Goal: Information Seeking & Learning: Learn about a topic

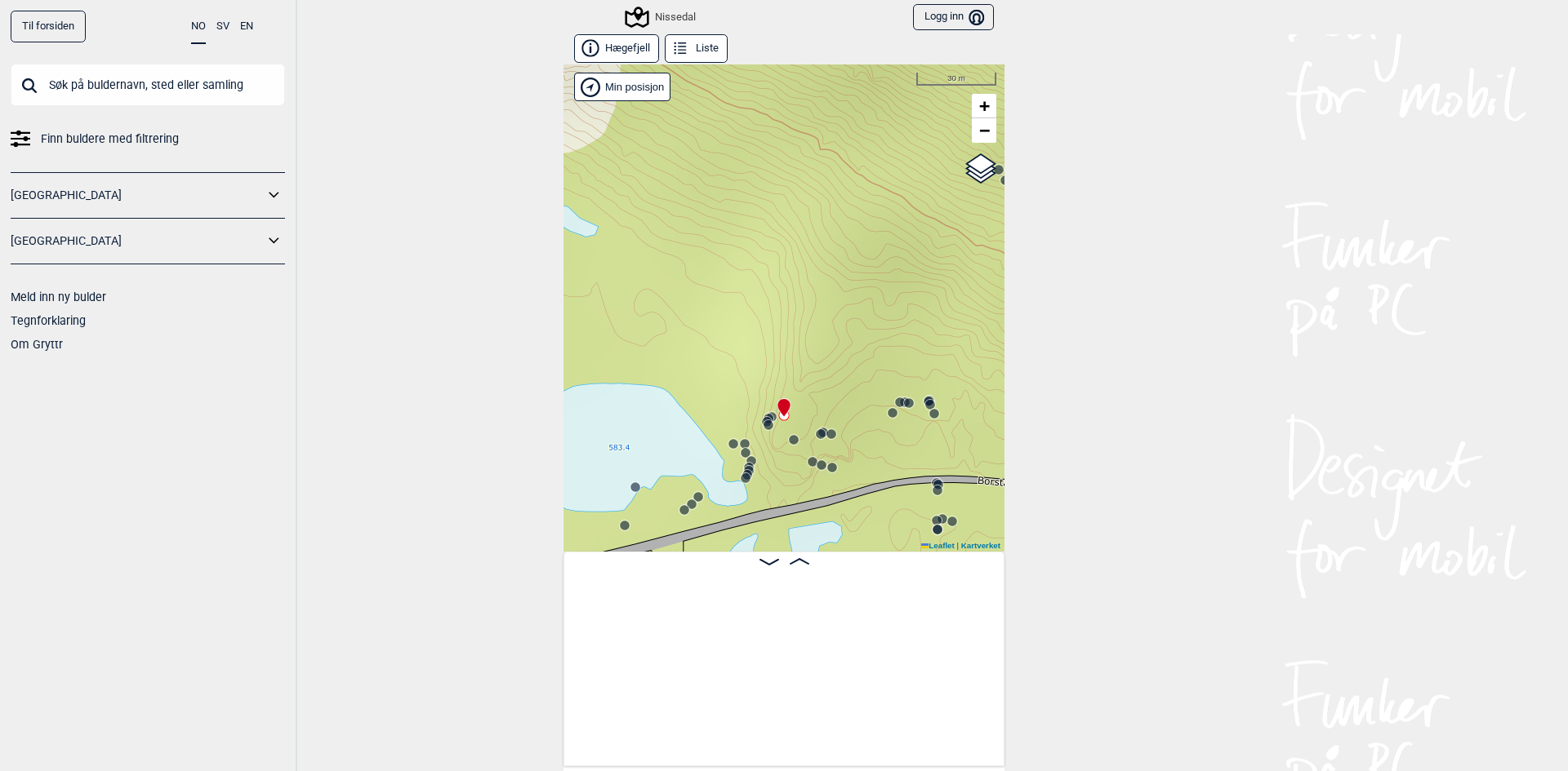
scroll to position [0, 5933]
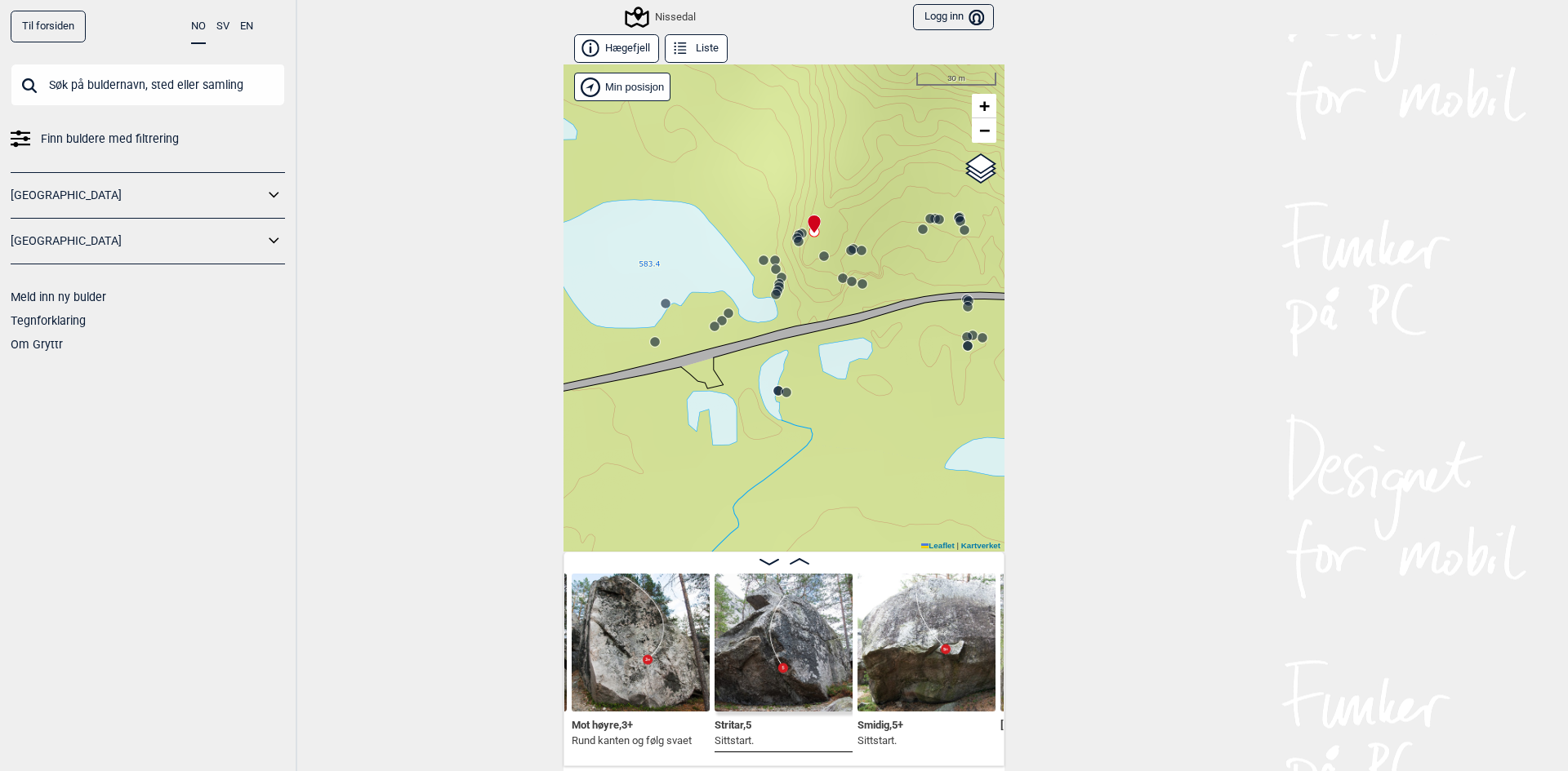
drag, startPoint x: 759, startPoint y: 491, endPoint x: 759, endPoint y: 315, distance: 176.0
click at [759, 315] on div "Nissedal" at bounding box center [784, 308] width 441 height 487
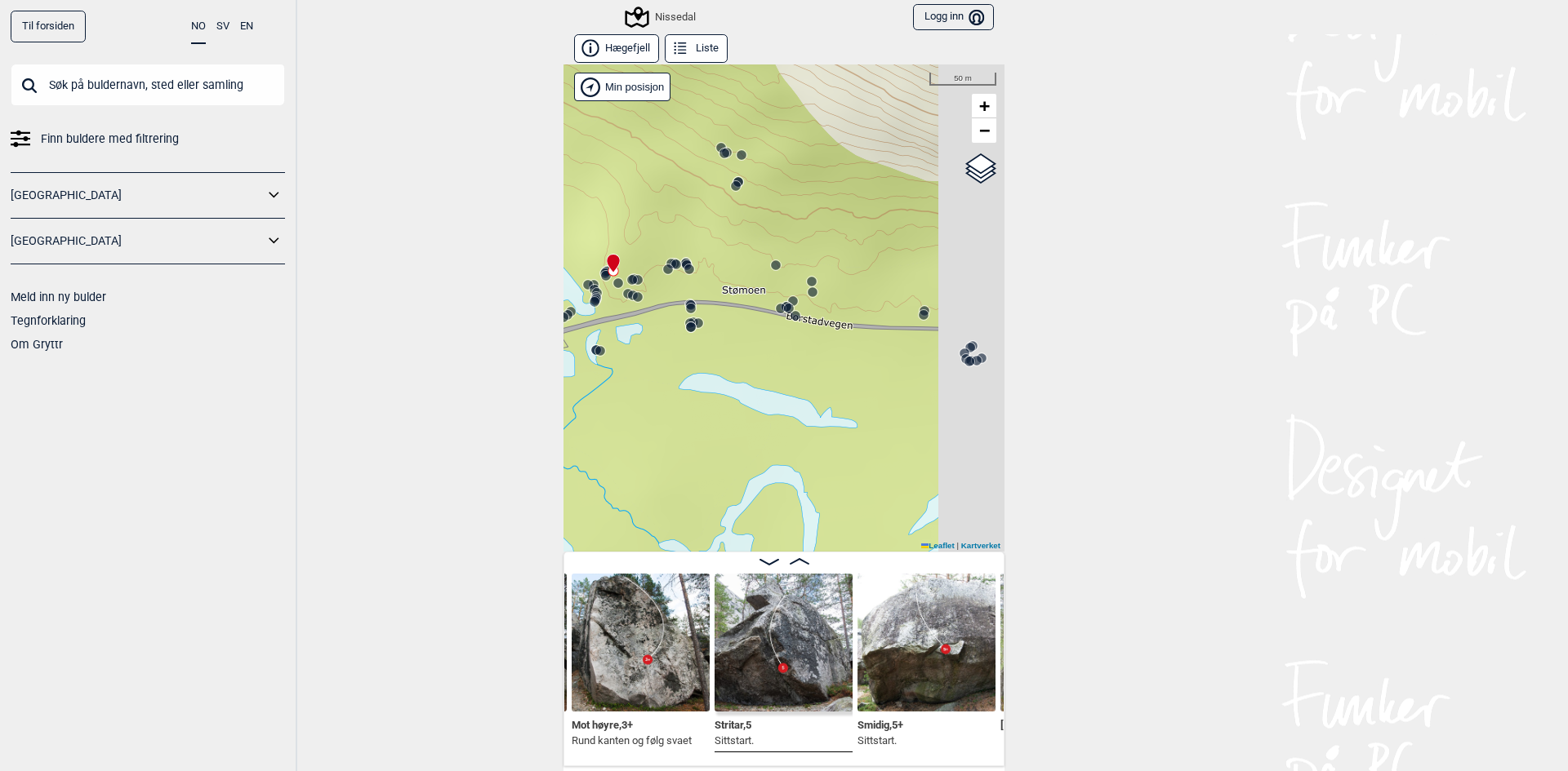
drag, startPoint x: 770, startPoint y: 396, endPoint x: 722, endPoint y: 382, distance: 50.0
click at [722, 395] on div "Nissedal" at bounding box center [784, 308] width 441 height 487
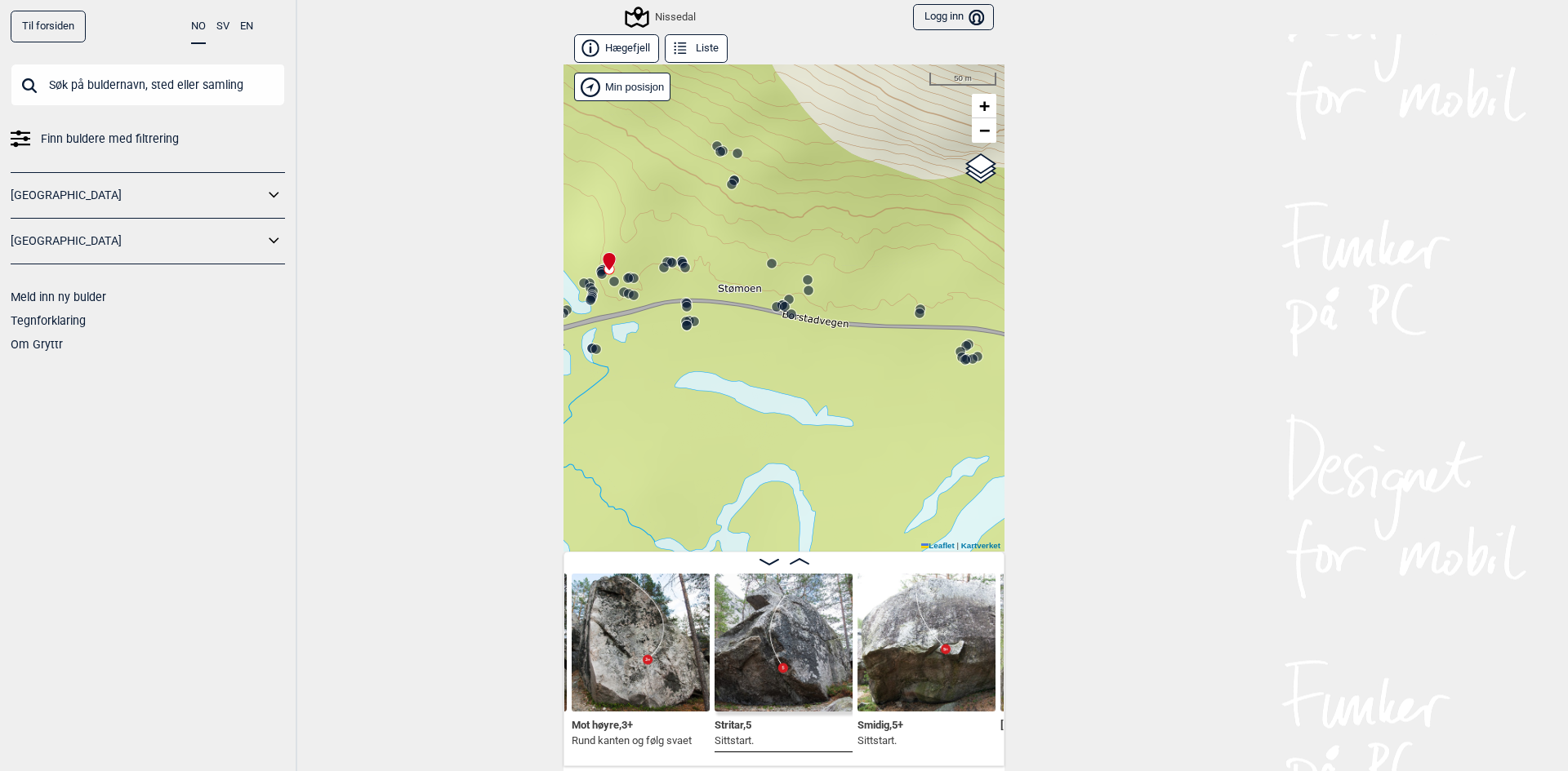
click at [771, 308] on circle at bounding box center [776, 307] width 10 height 10
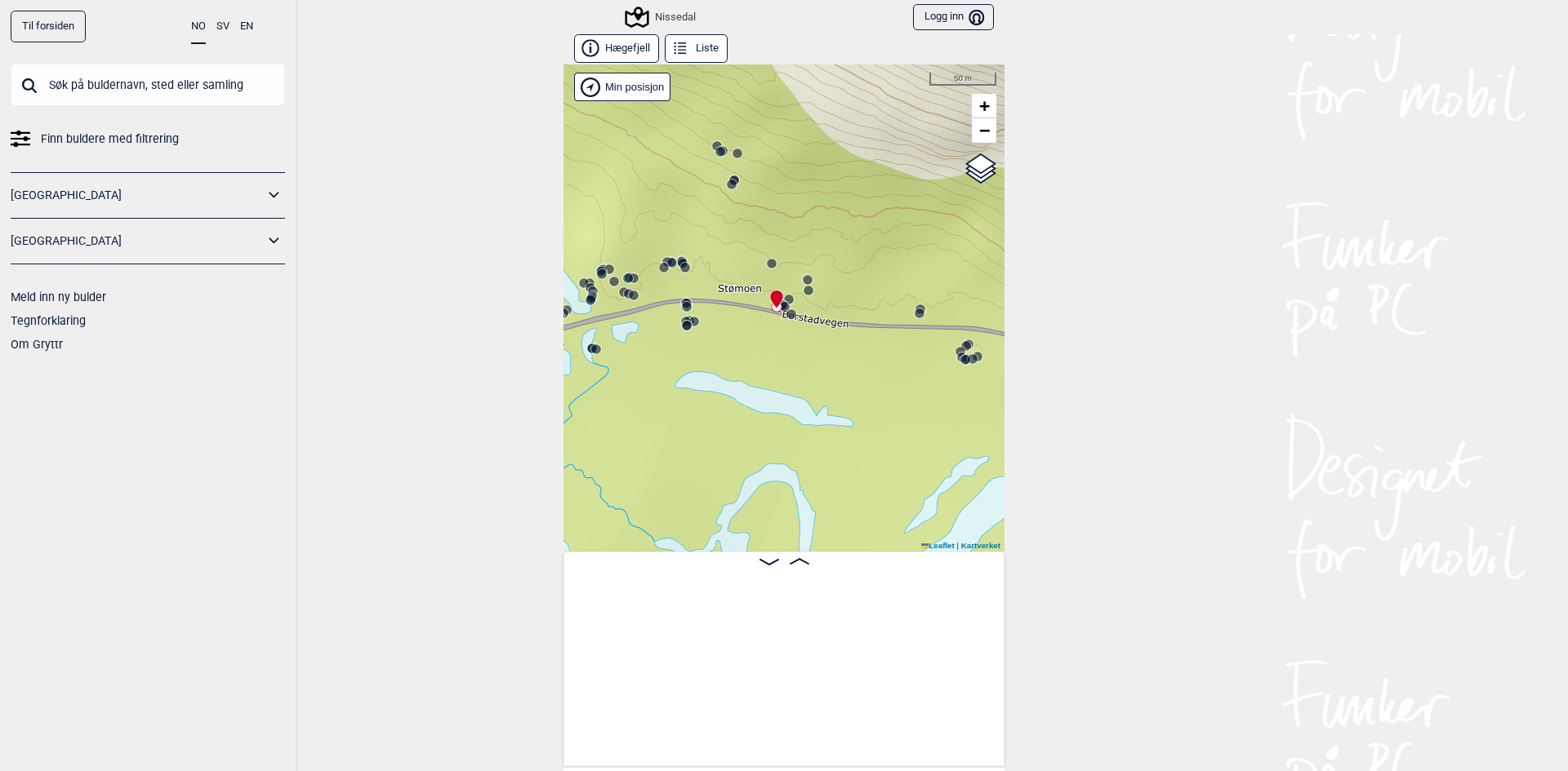
scroll to position [0, 10373]
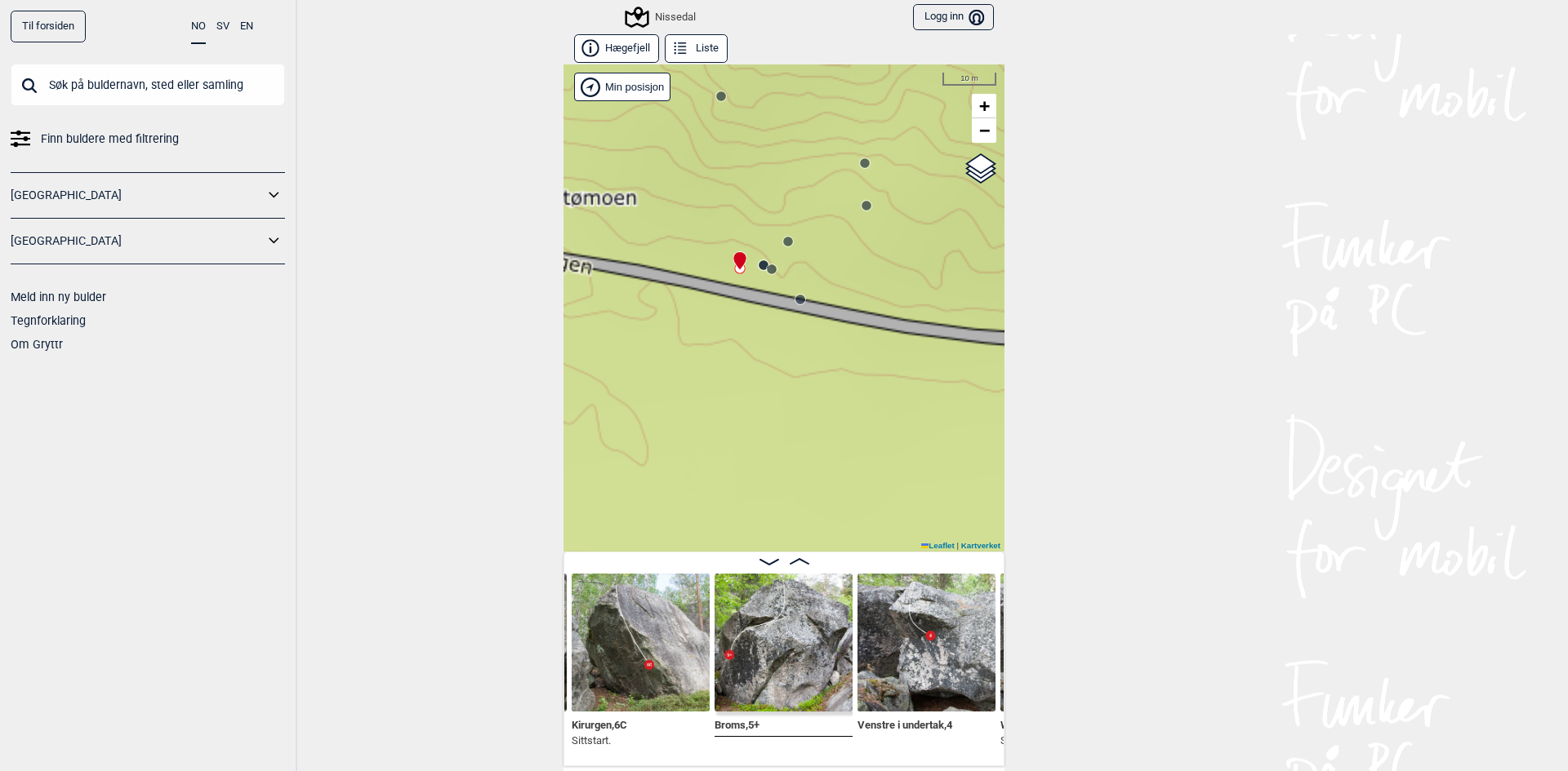
click at [795, 300] on circle at bounding box center [800, 300] width 10 height 10
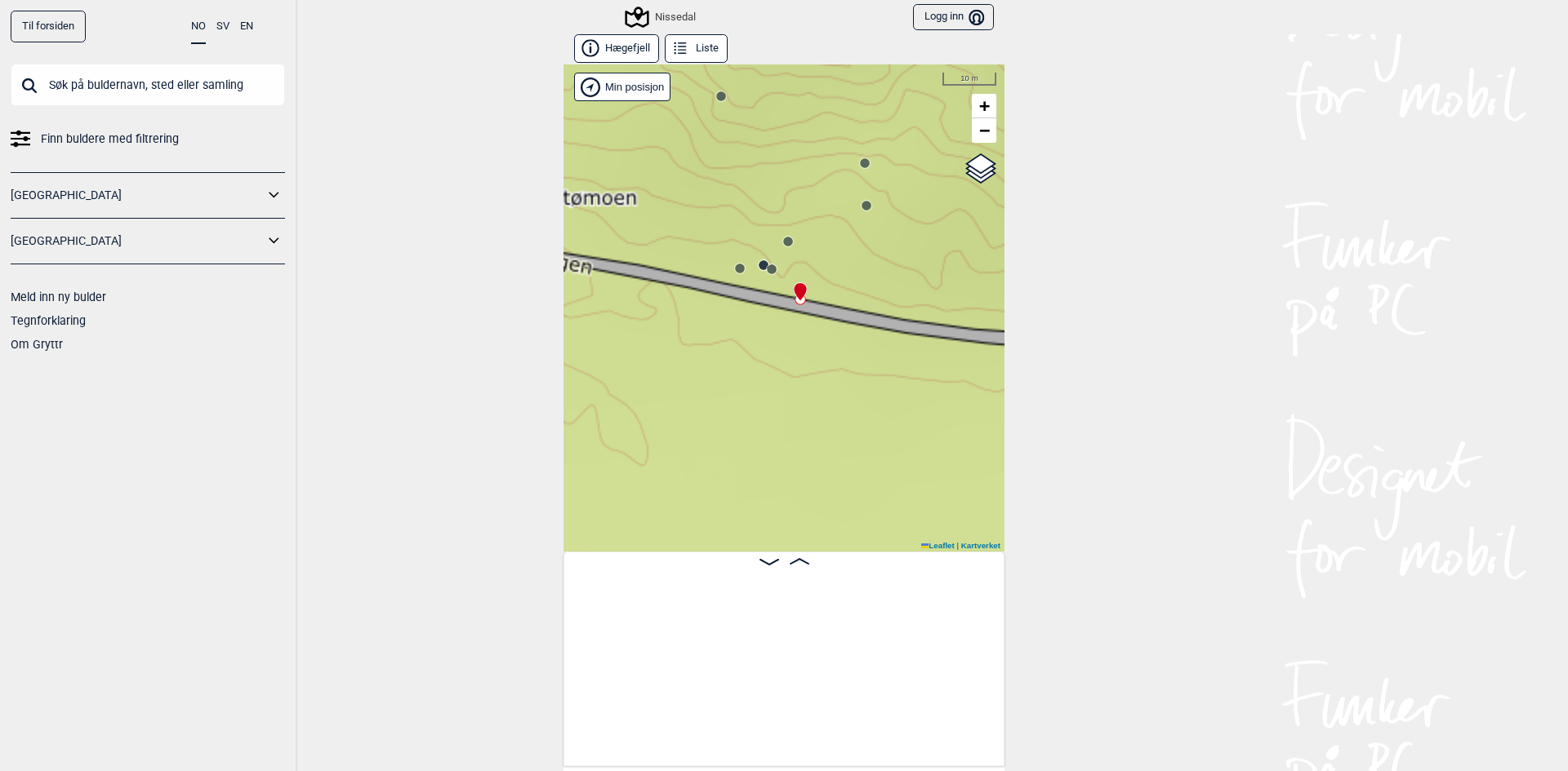
scroll to position [0, 11088]
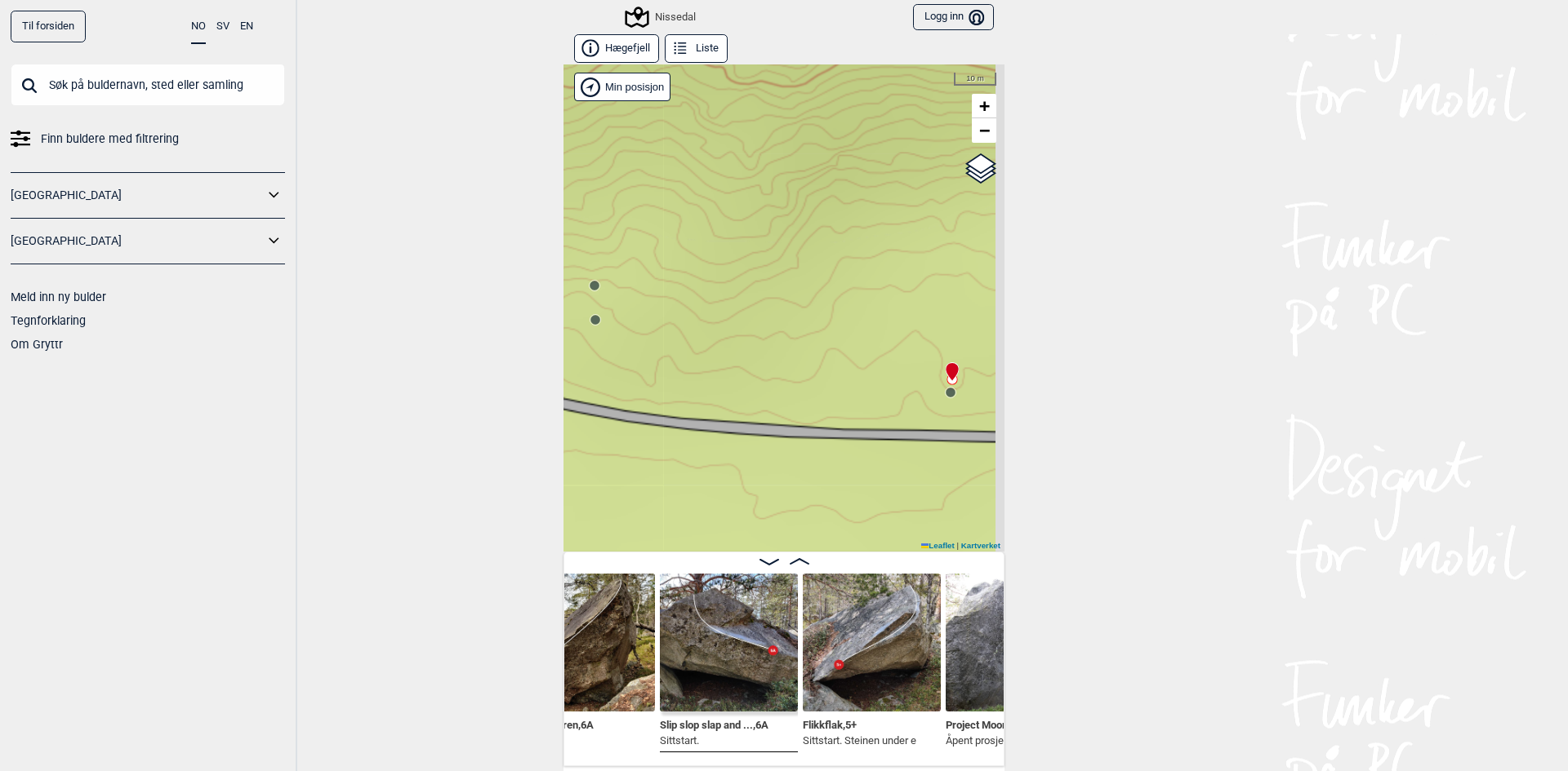
scroll to position [0, 11611]
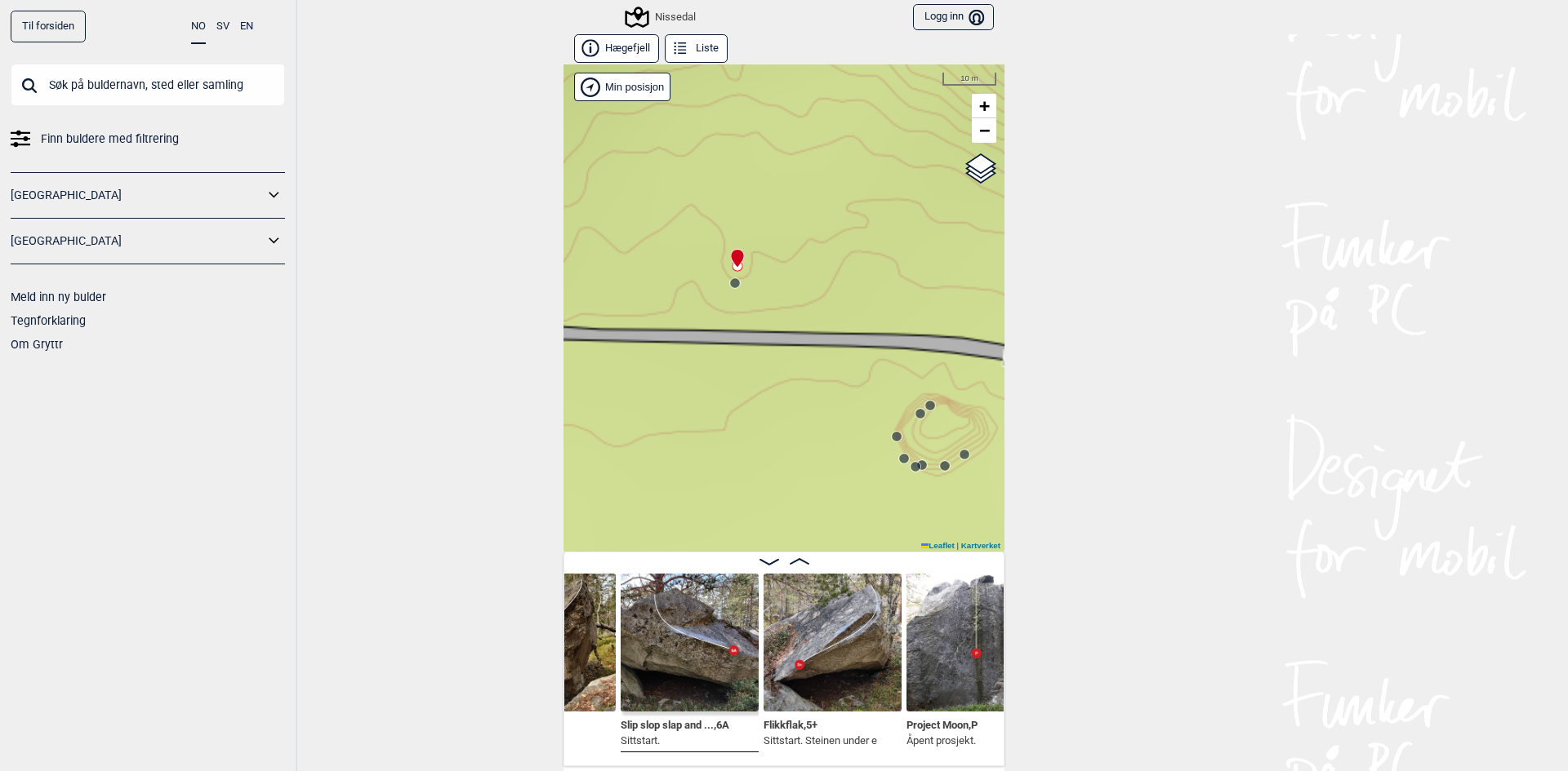
drag, startPoint x: 808, startPoint y: 468, endPoint x: 761, endPoint y: 318, distance: 157.2
click at [761, 318] on div "Nissedal" at bounding box center [784, 308] width 441 height 487
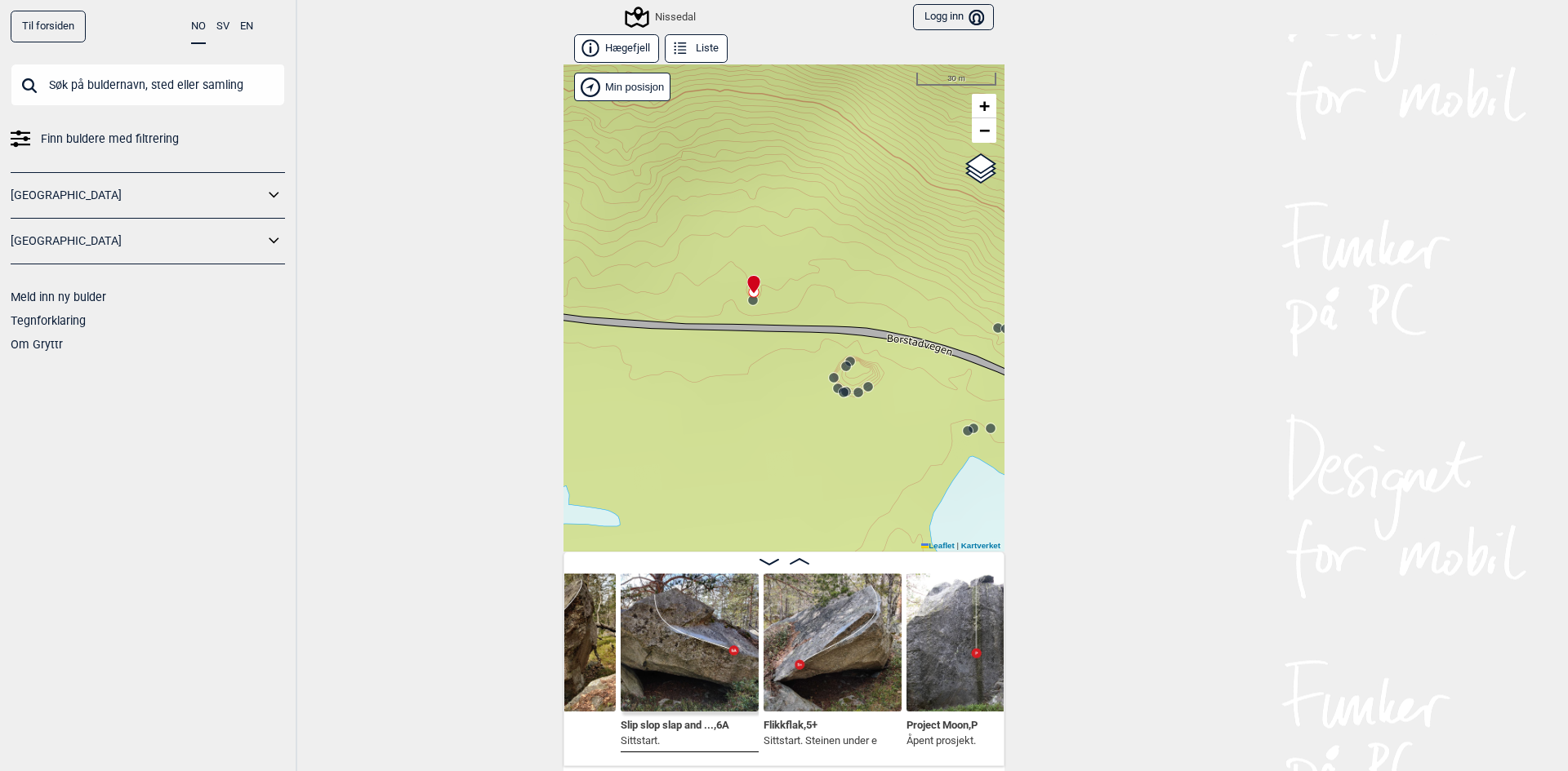
click at [845, 358] on circle at bounding box center [849, 362] width 10 height 10
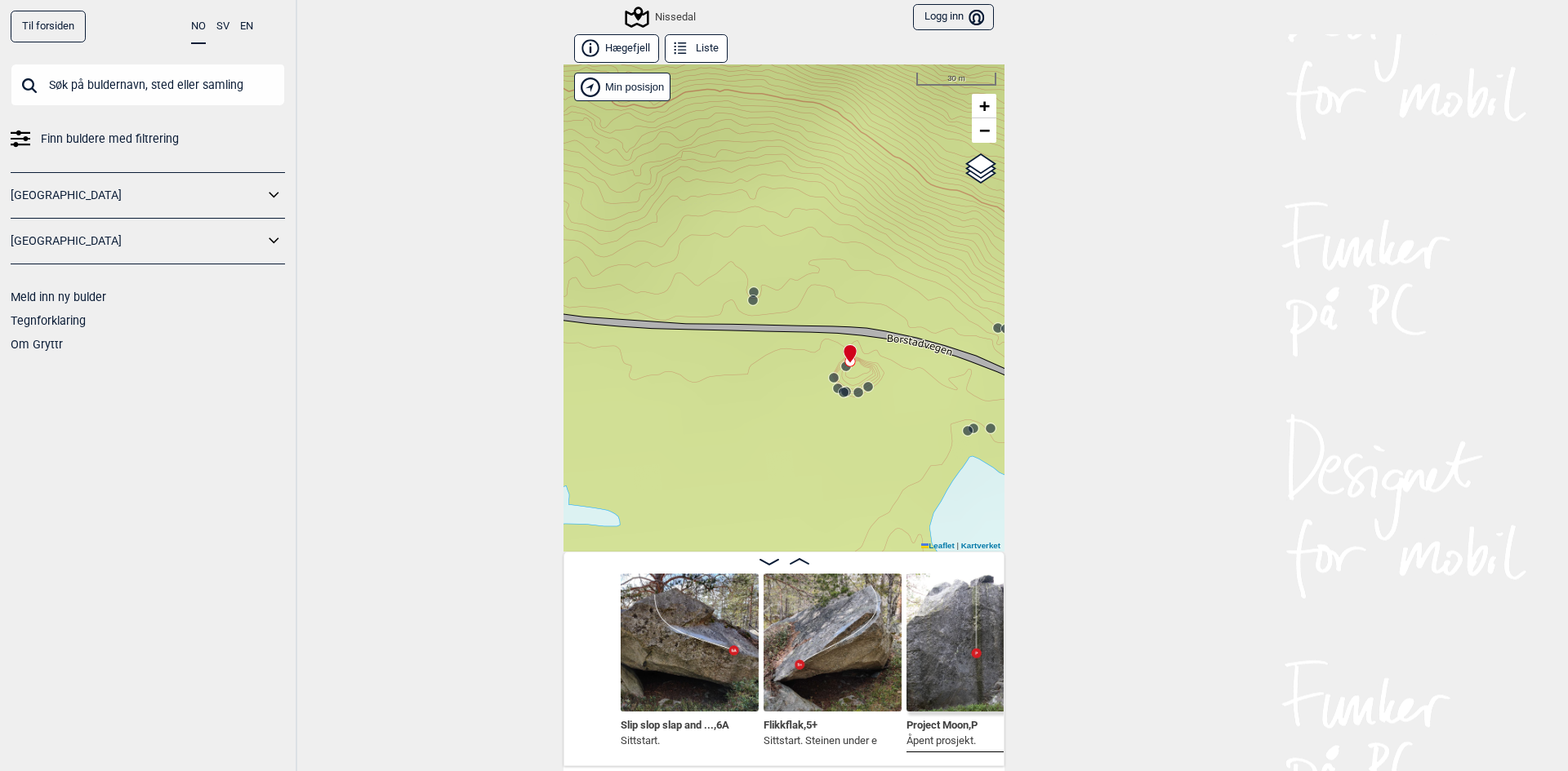
scroll to position [0, 11802]
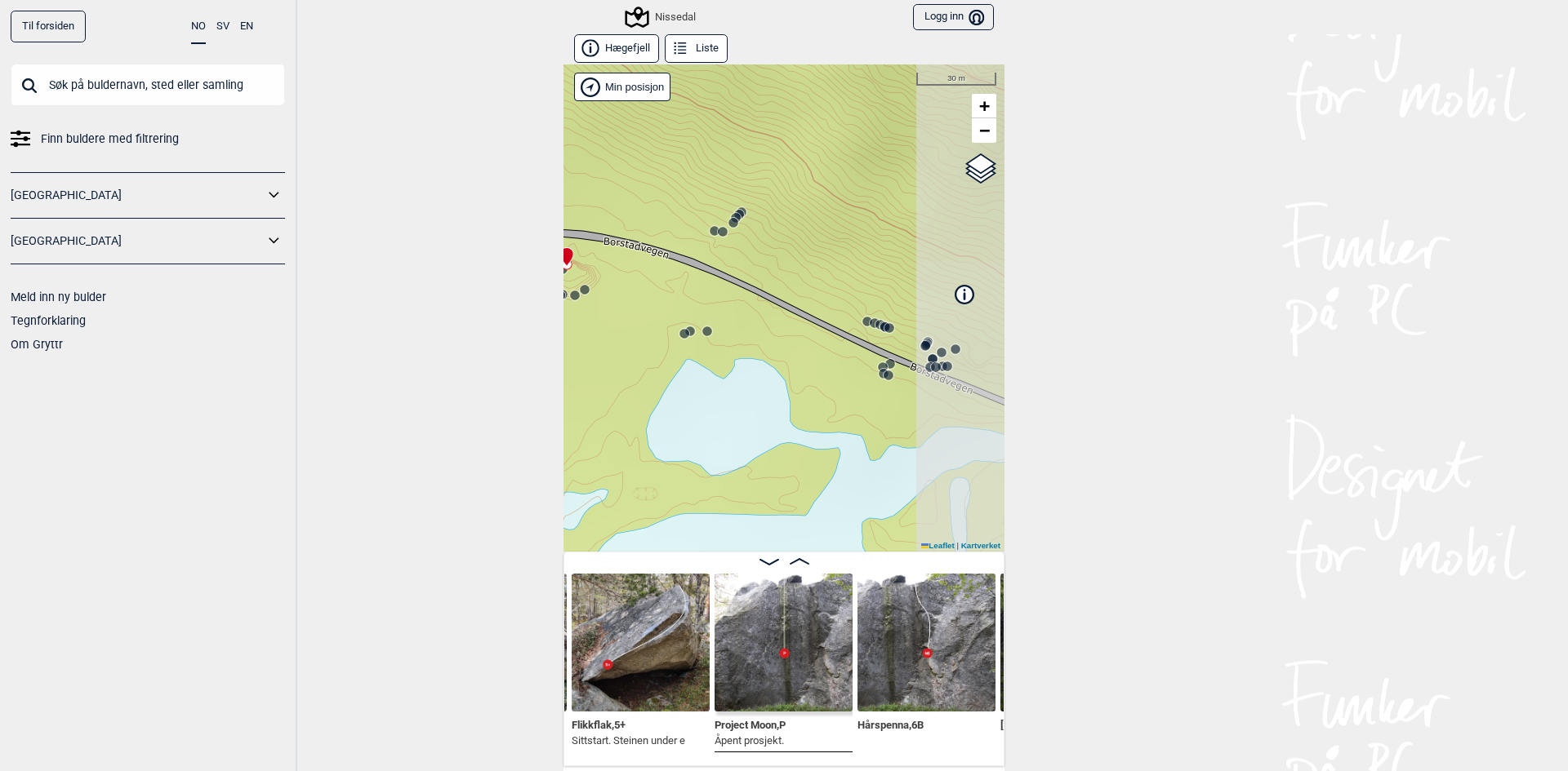
drag, startPoint x: 929, startPoint y: 432, endPoint x: 646, endPoint y: 335, distance: 299.2
click at [646, 335] on div "Nissedal" at bounding box center [784, 308] width 441 height 487
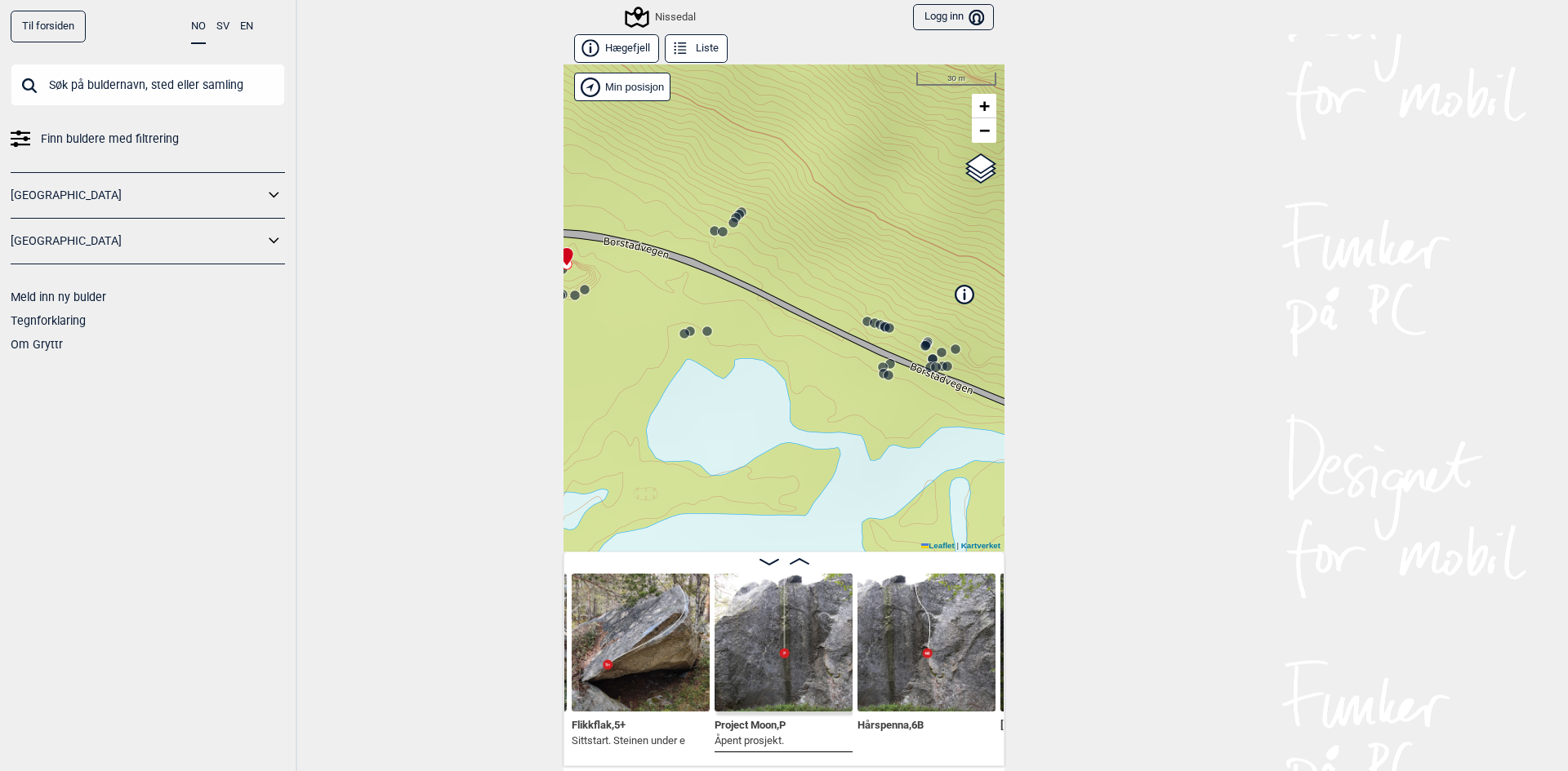
click at [881, 363] on icon at bounding box center [882, 367] width 13 height 13
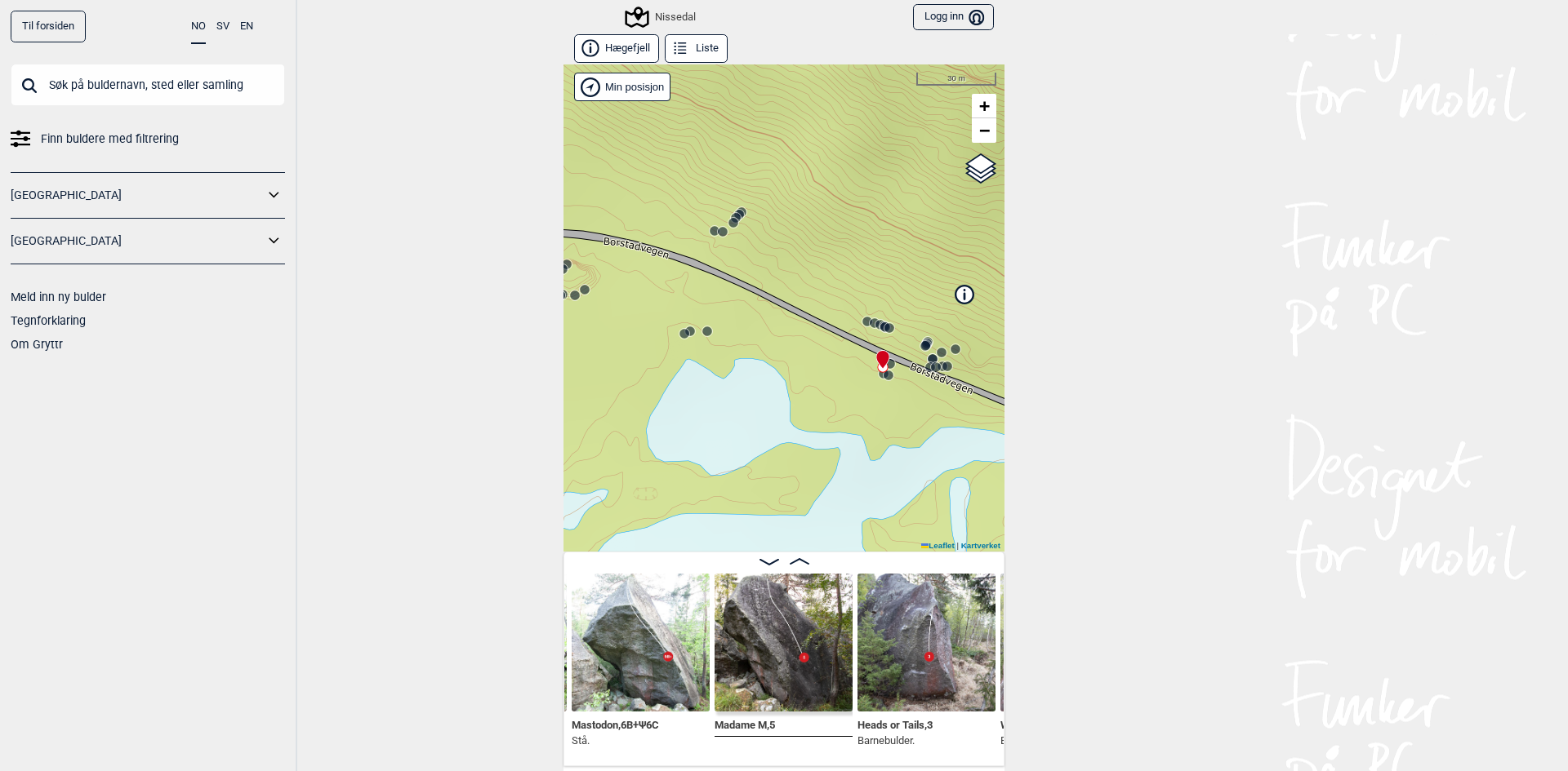
click at [885, 361] on circle at bounding box center [890, 363] width 10 height 10
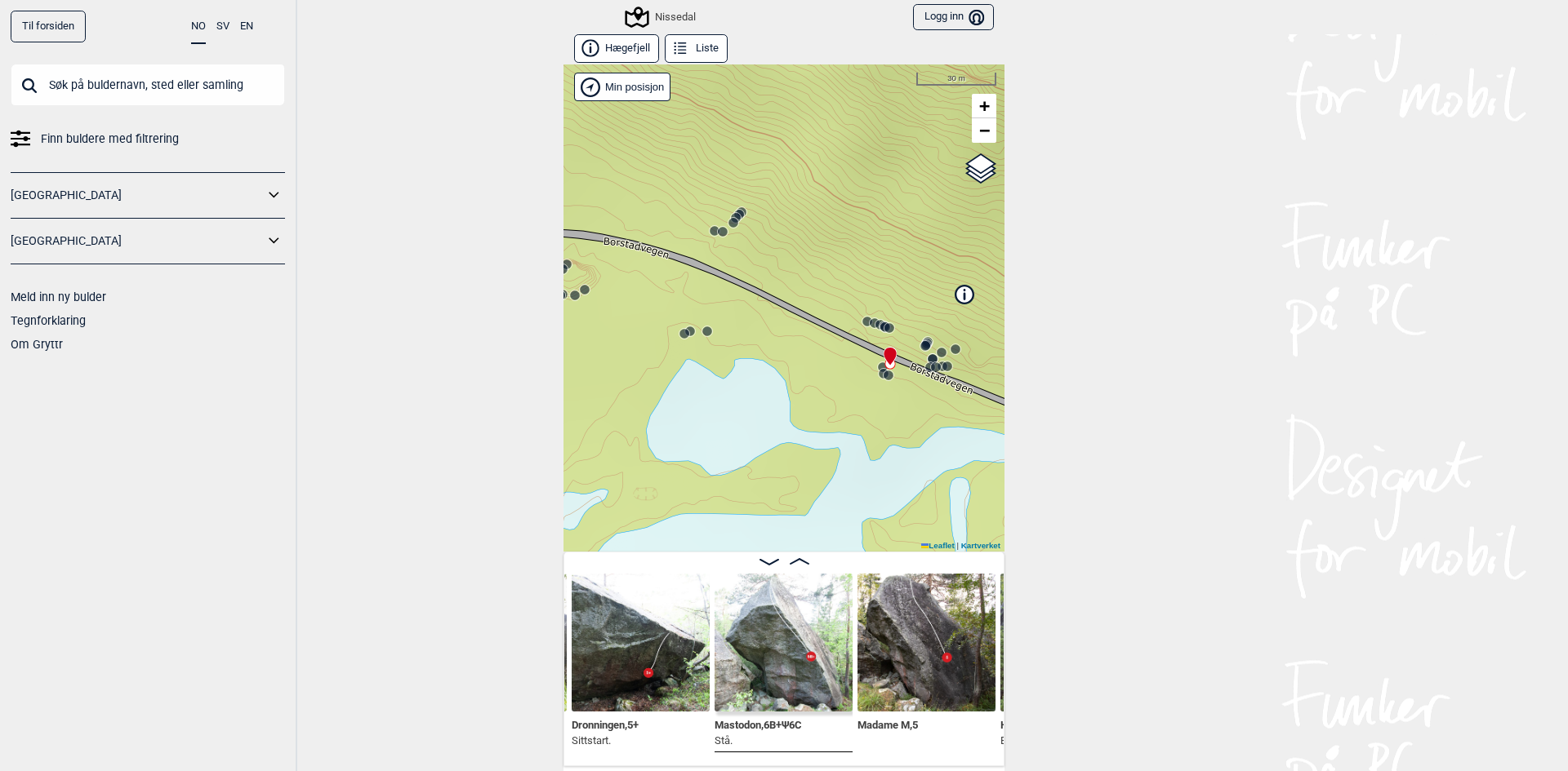
click at [876, 365] on icon at bounding box center [882, 367] width 13 height 13
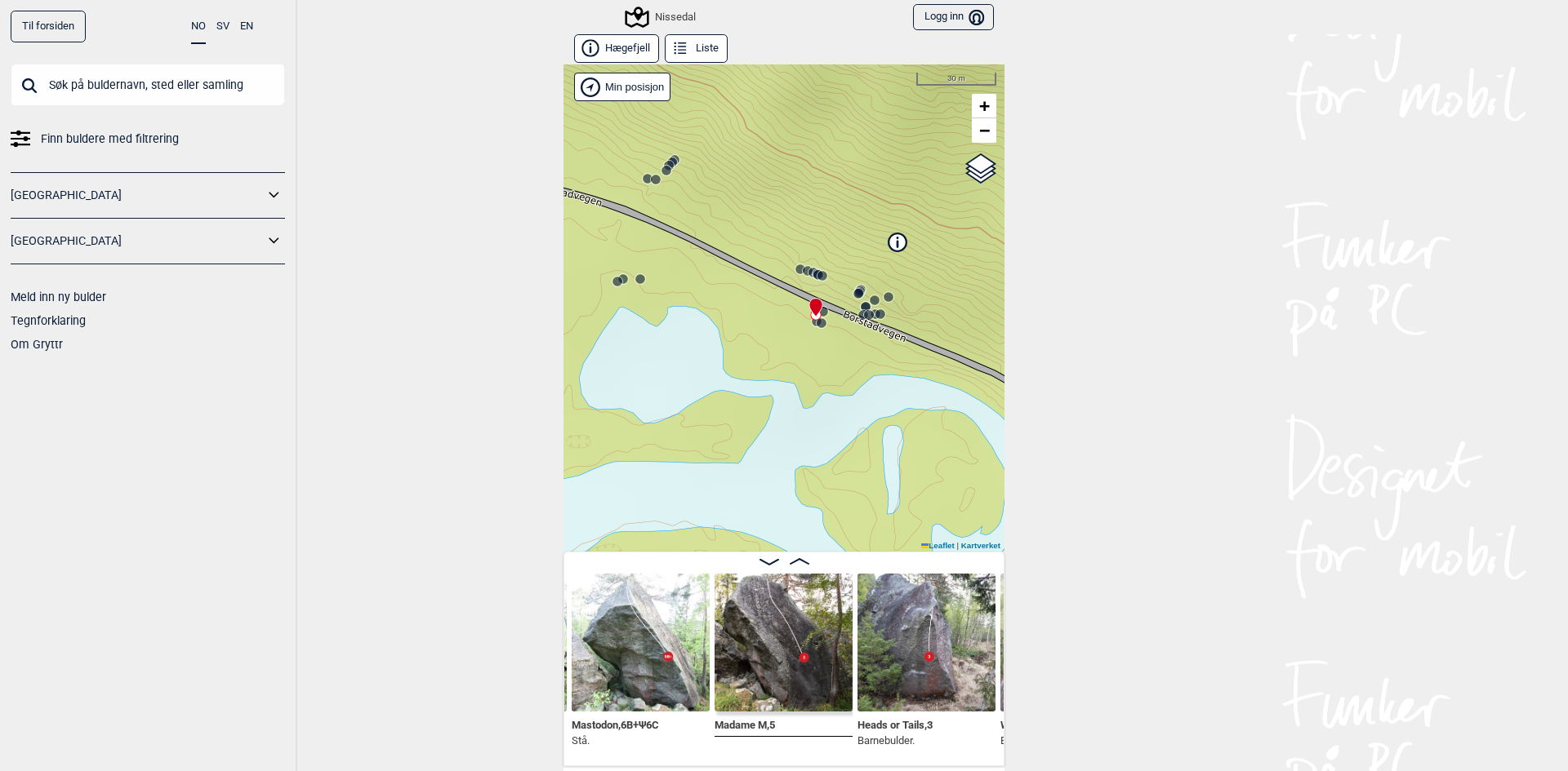
drag, startPoint x: 909, startPoint y: 399, endPoint x: 842, endPoint y: 346, distance: 85.4
click at [842, 346] on div "Nissedal" at bounding box center [784, 308] width 441 height 487
click at [810, 316] on circle at bounding box center [815, 314] width 11 height 11
click at [812, 323] on circle at bounding box center [816, 320] width 10 height 10
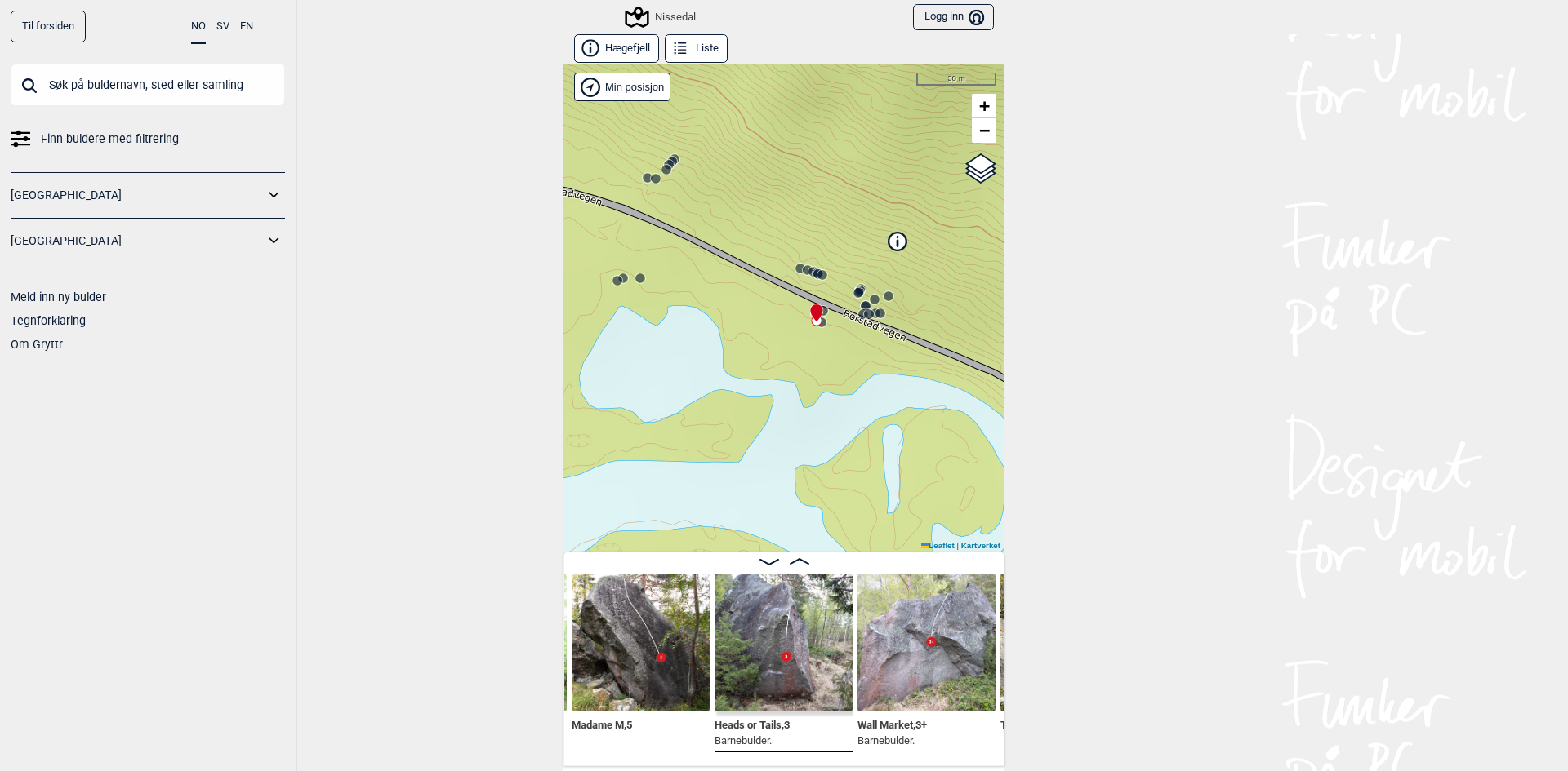
click at [818, 325] on circle at bounding box center [821, 322] width 10 height 10
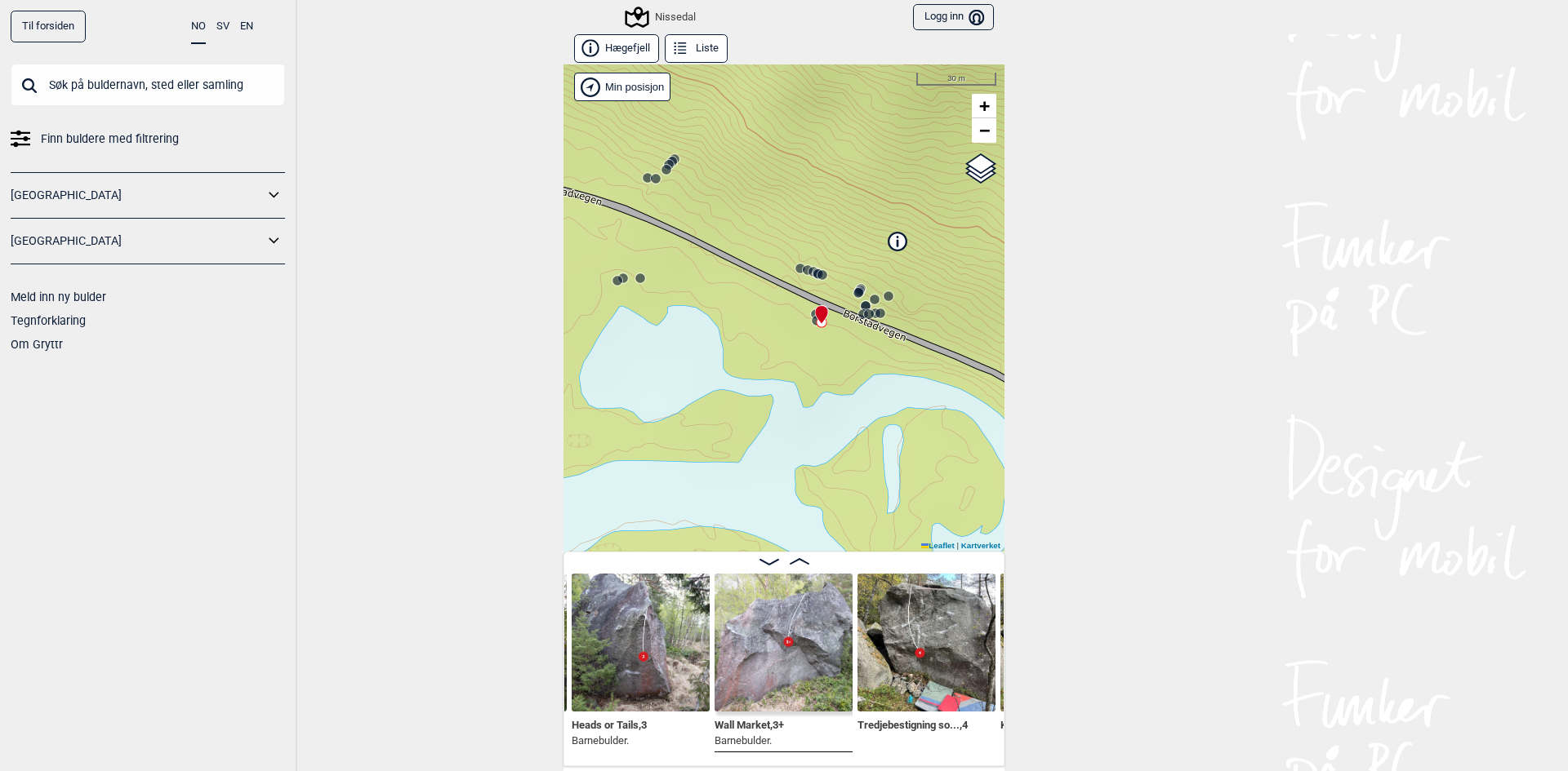
drag, startPoint x: 818, startPoint y: 325, endPoint x: 789, endPoint y: 338, distance: 31.8
click at [788, 338] on div "Nissedal" at bounding box center [784, 308] width 441 height 487
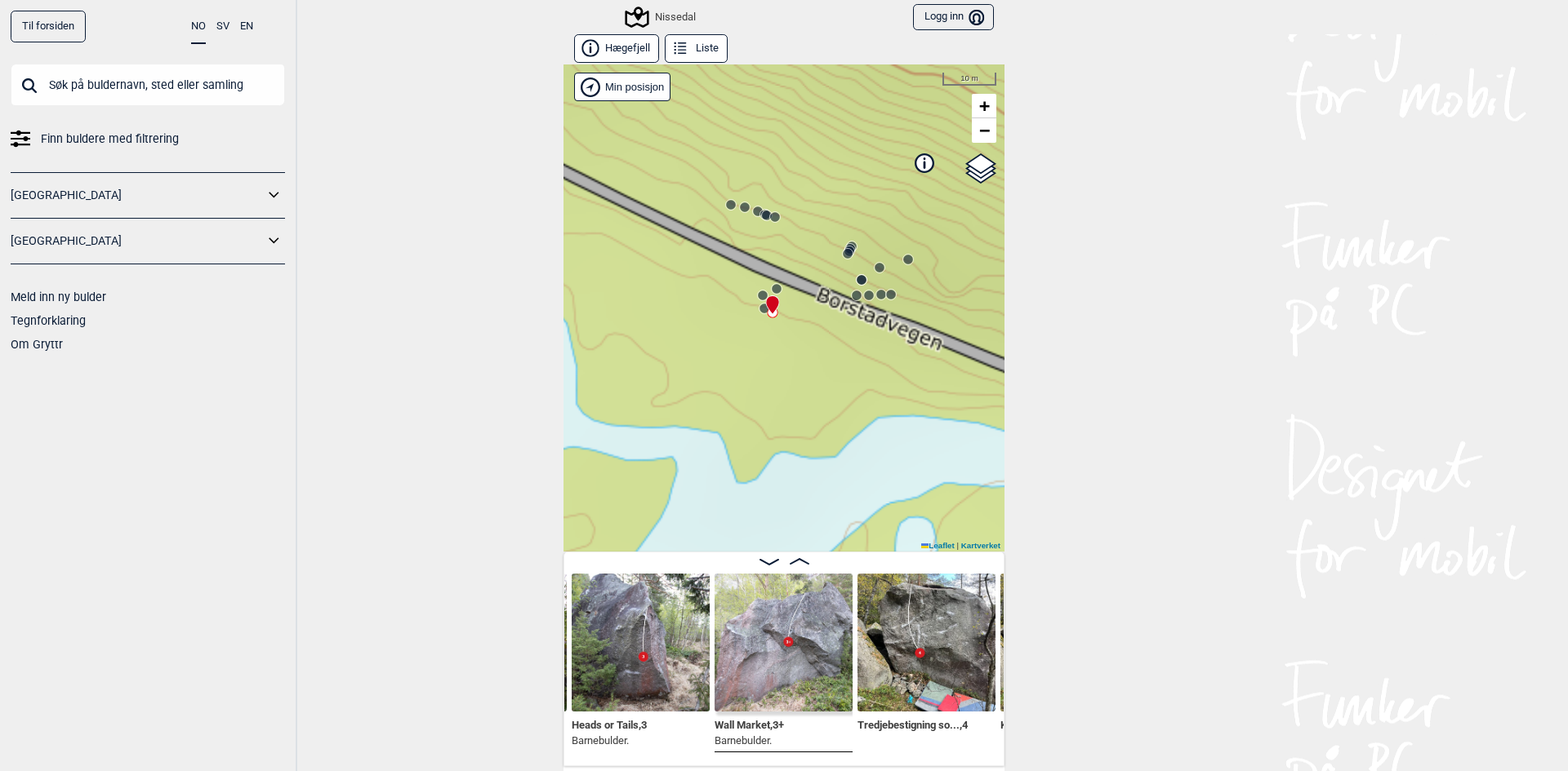
click at [848, 302] on div "Nissedal" at bounding box center [784, 308] width 441 height 487
click at [852, 297] on circle at bounding box center [856, 295] width 10 height 10
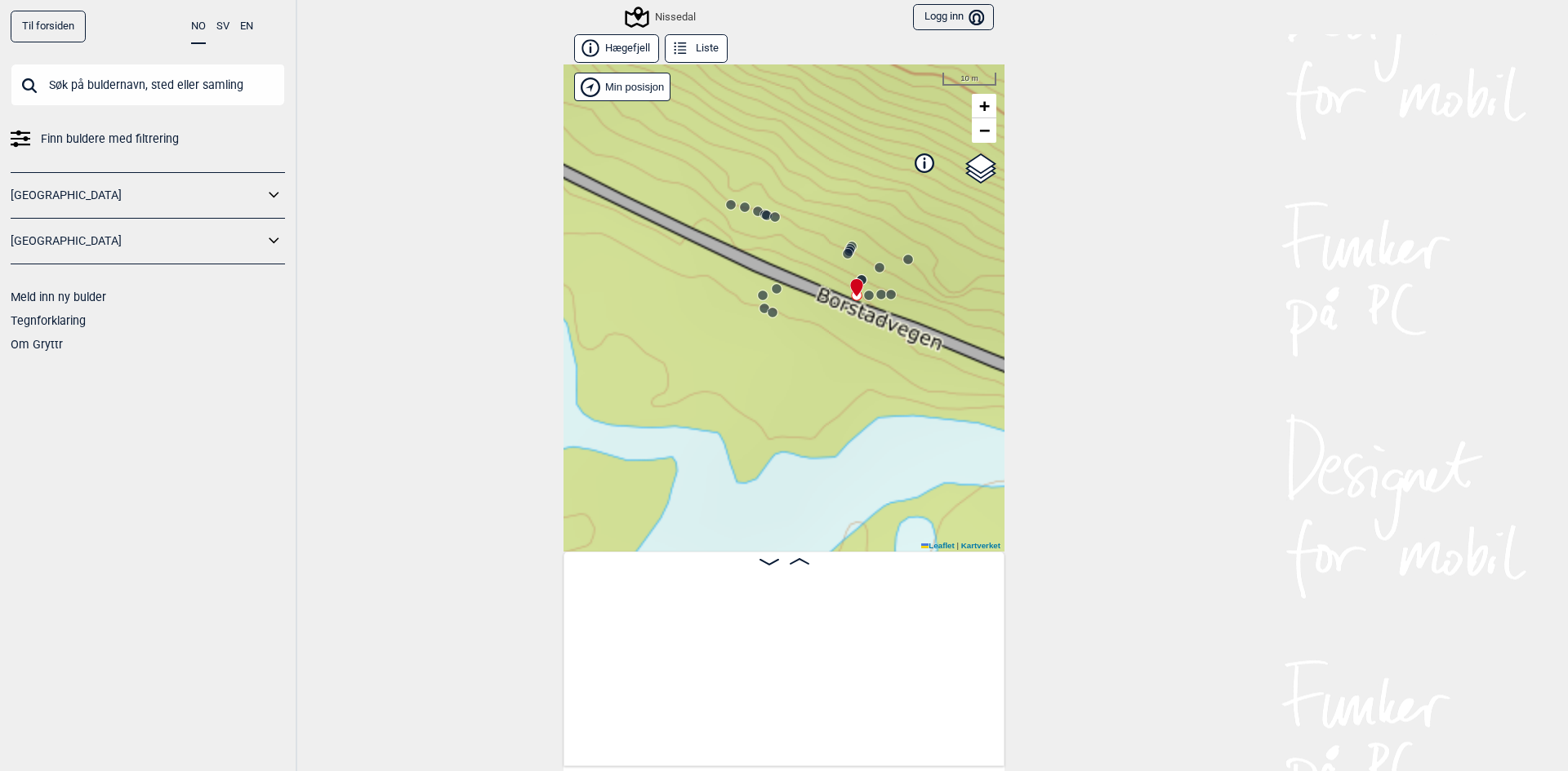
scroll to position [0, 16558]
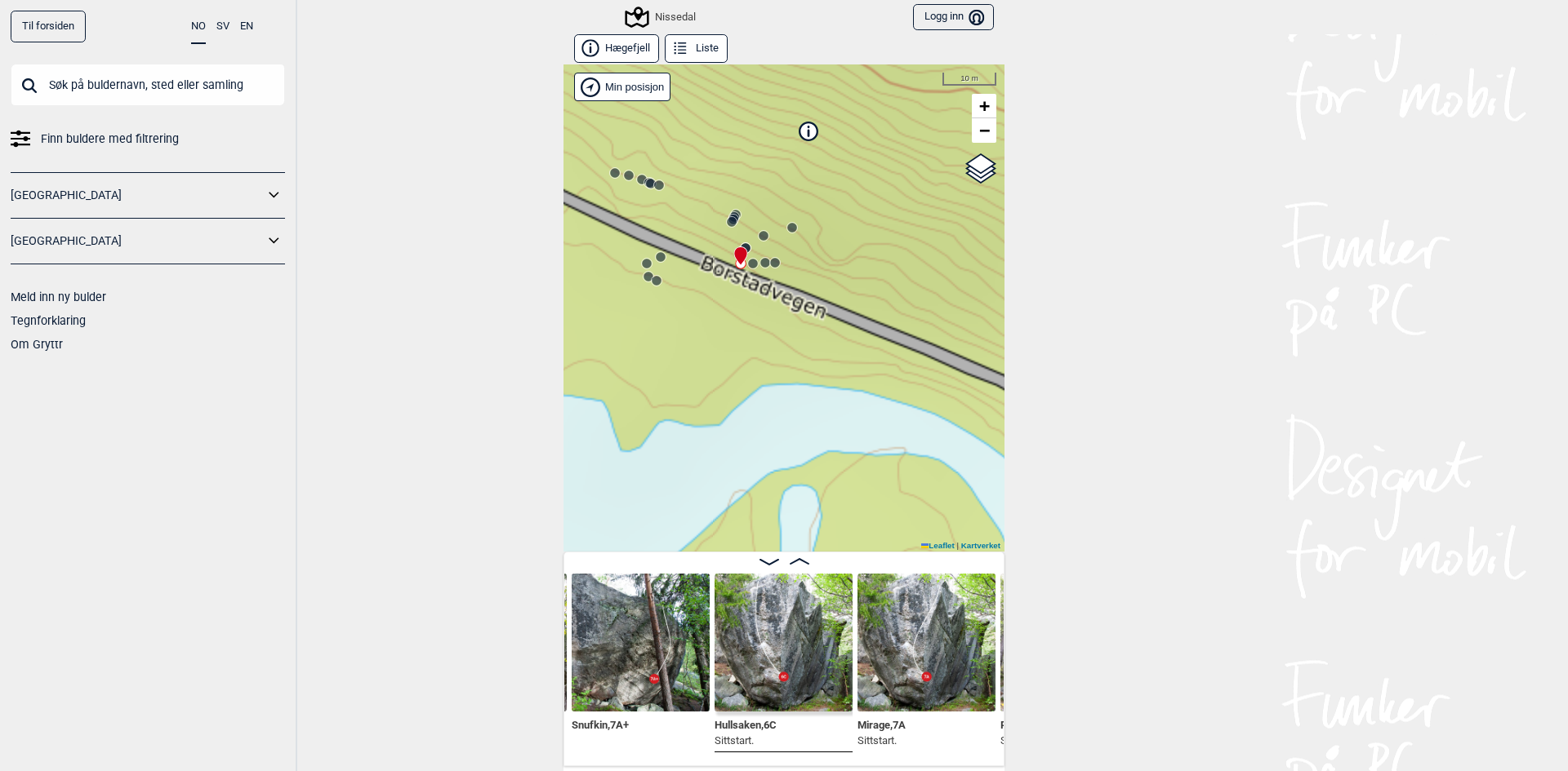
drag, startPoint x: 894, startPoint y: 323, endPoint x: 778, endPoint y: 292, distance: 120.1
click at [778, 292] on div "Nissedal" at bounding box center [784, 308] width 441 height 487
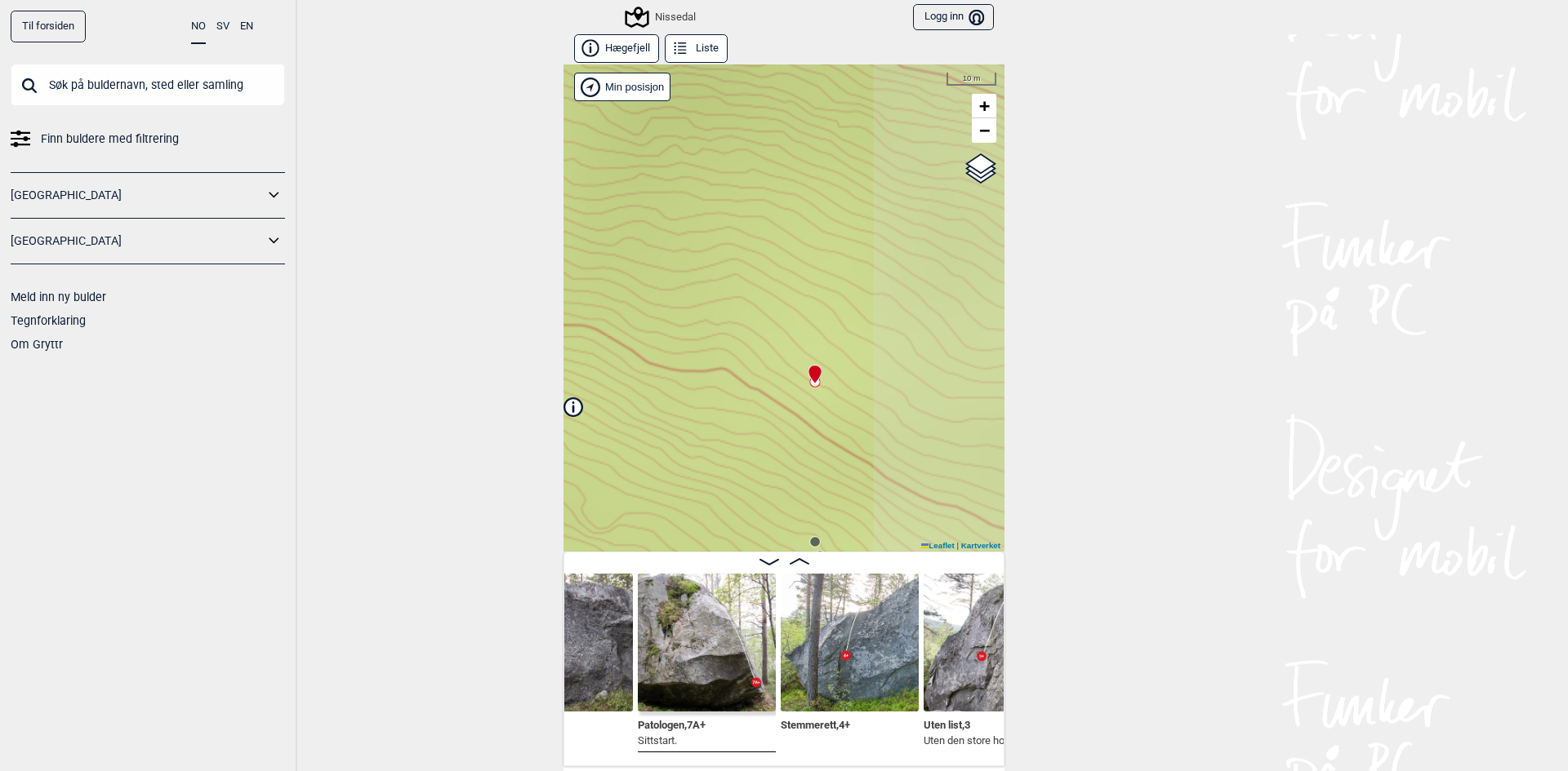
scroll to position [0, 17374]
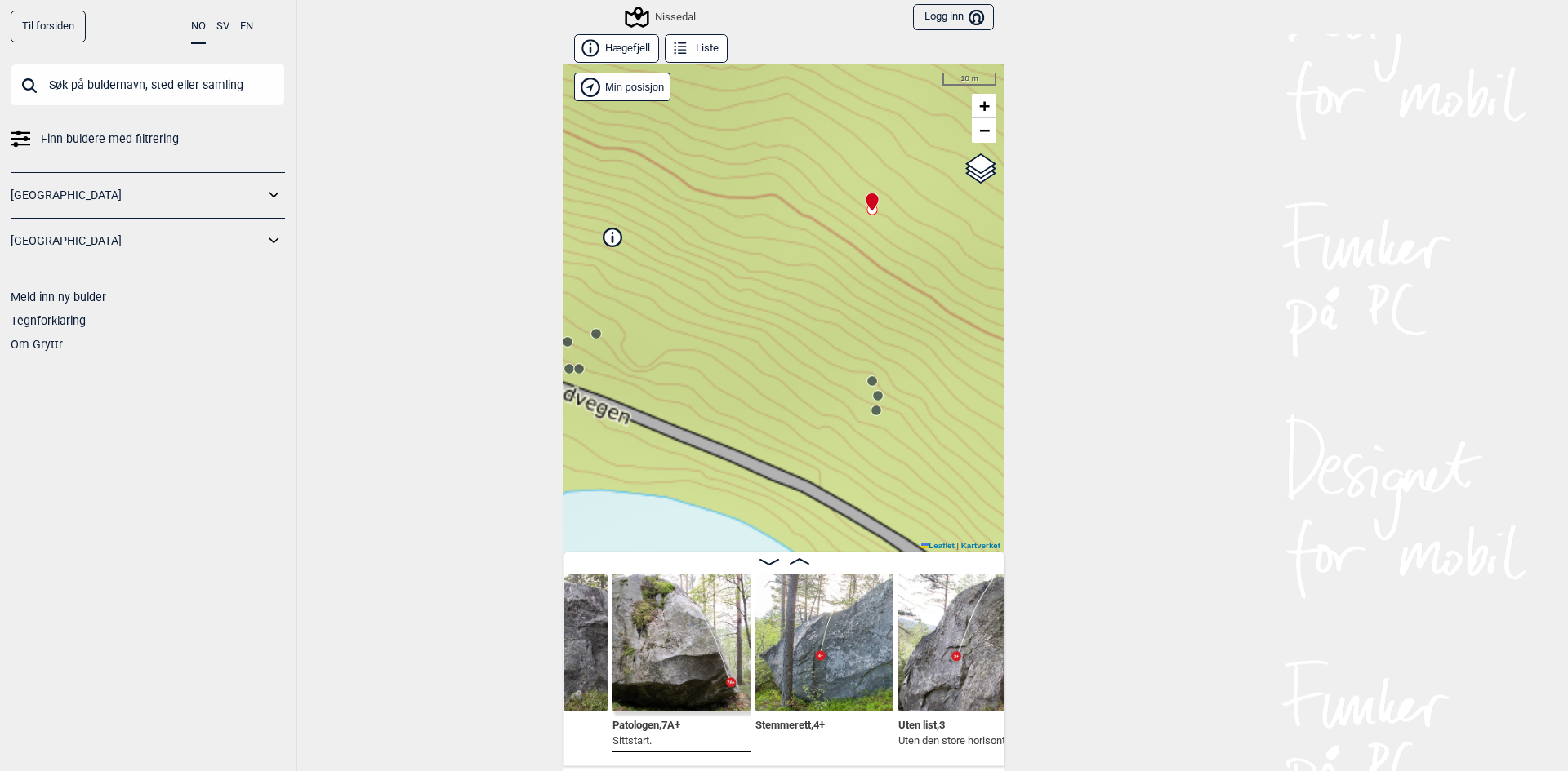
drag, startPoint x: 767, startPoint y: 450, endPoint x: 855, endPoint y: 241, distance: 226.8
click at [855, 241] on div "Nissedal" at bounding box center [784, 308] width 441 height 487
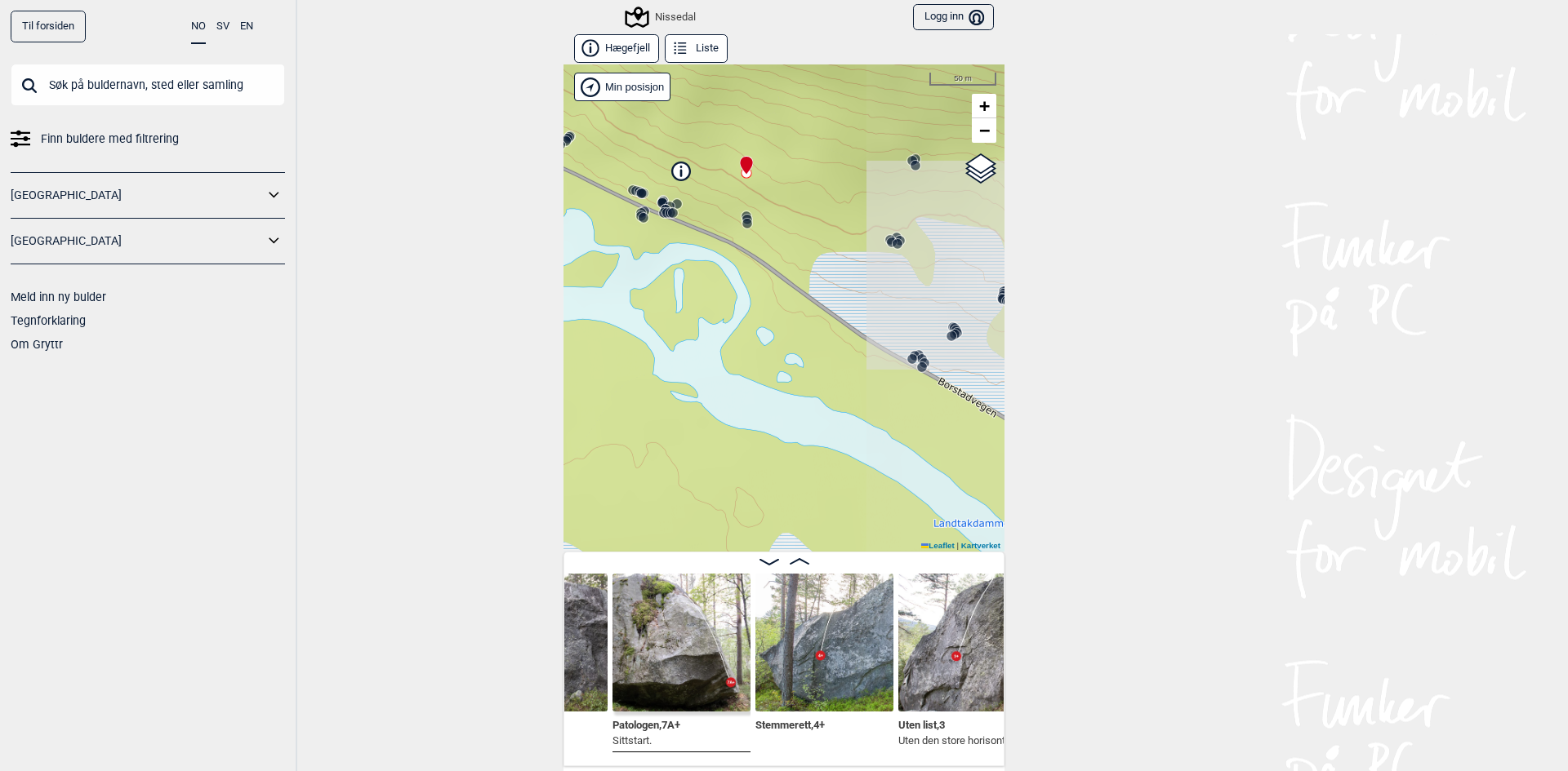
drag, startPoint x: 893, startPoint y: 520, endPoint x: 756, endPoint y: 289, distance: 268.6
click at [756, 289] on div "Nissedal" at bounding box center [784, 308] width 441 height 487
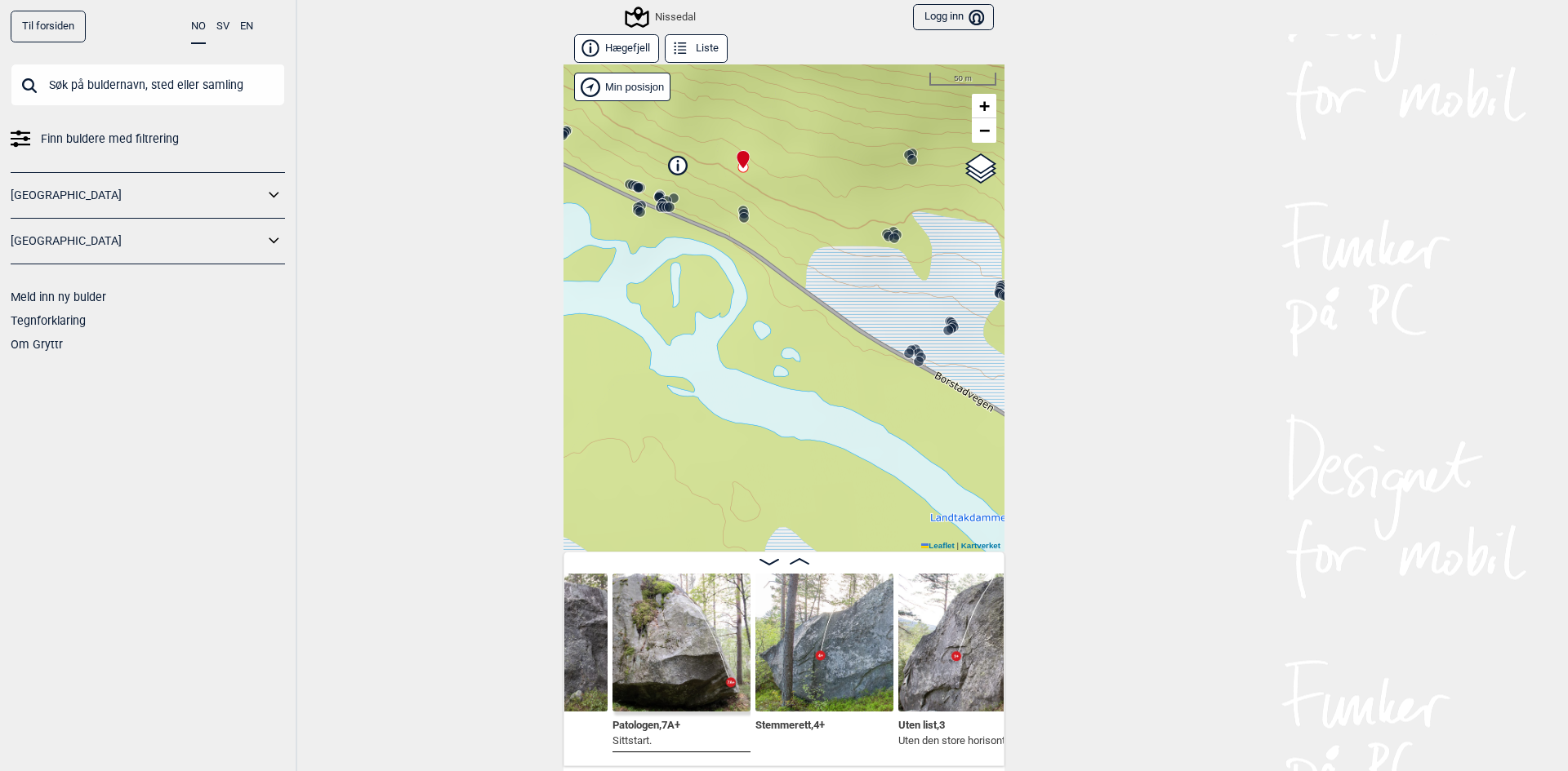
click at [904, 354] on circle at bounding box center [909, 353] width 10 height 10
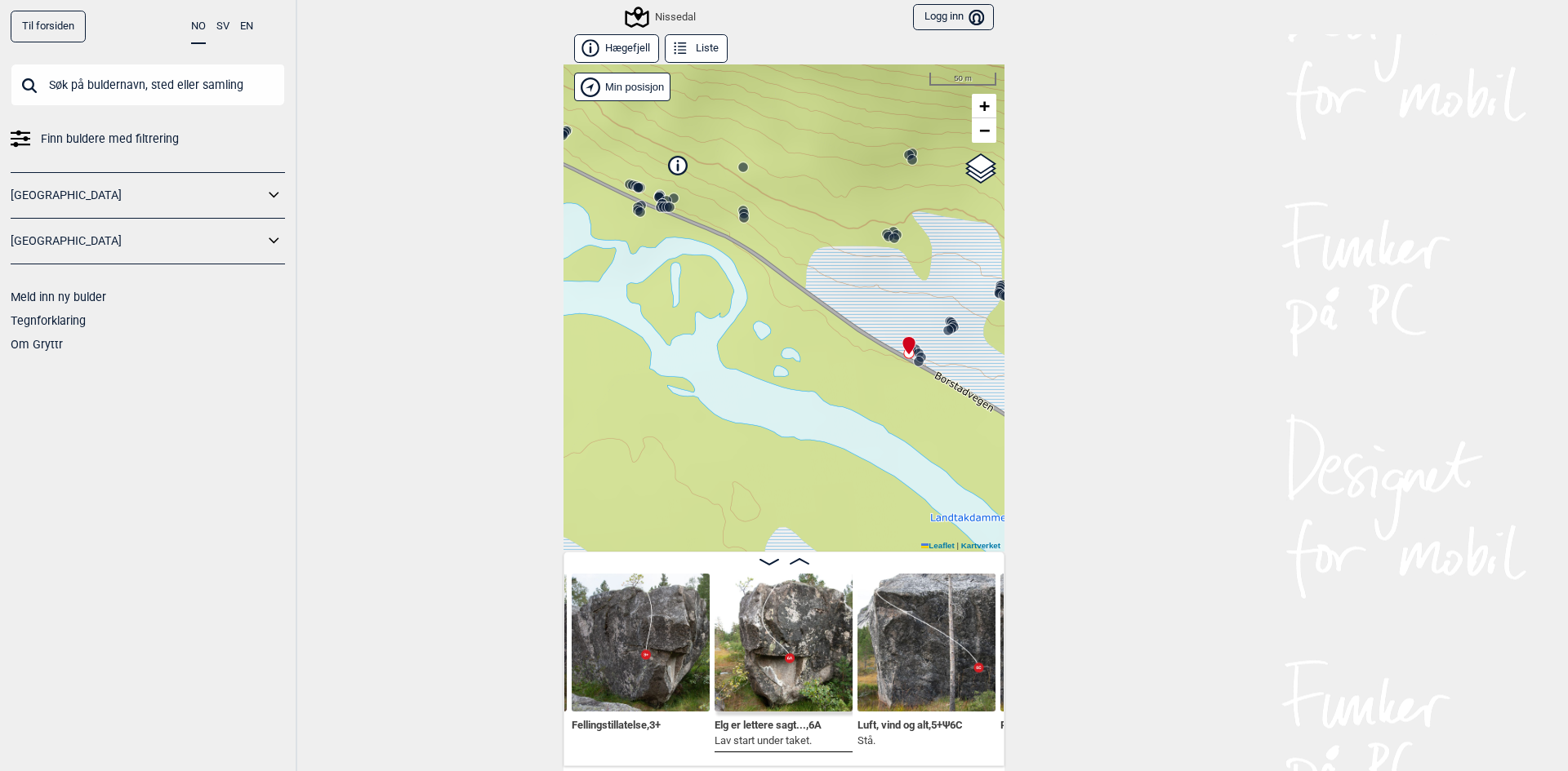
click at [909, 357] on icon at bounding box center [909, 353] width 13 height 13
click at [914, 360] on circle at bounding box center [918, 362] width 10 height 10
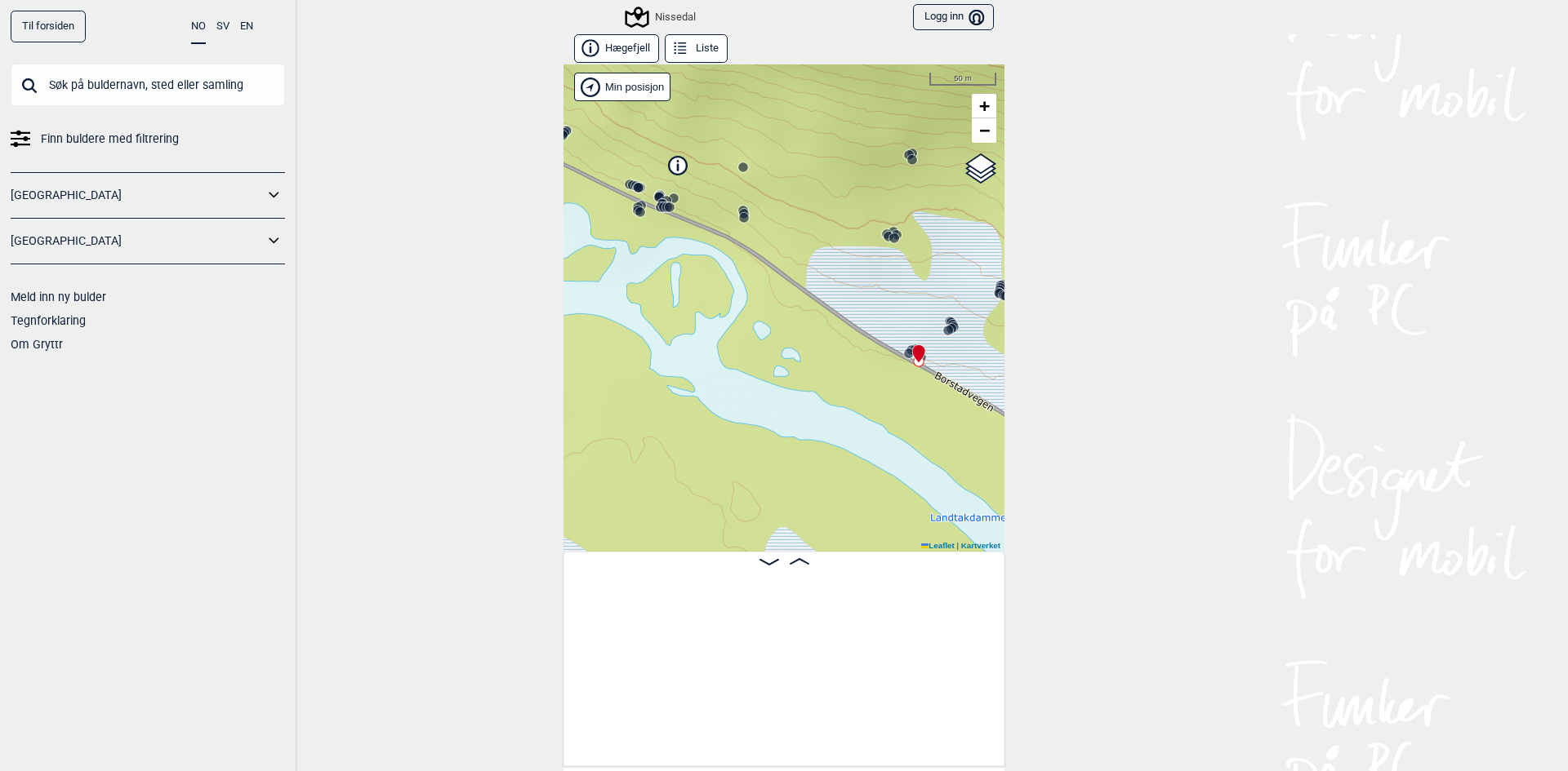
scroll to position [0, 18953]
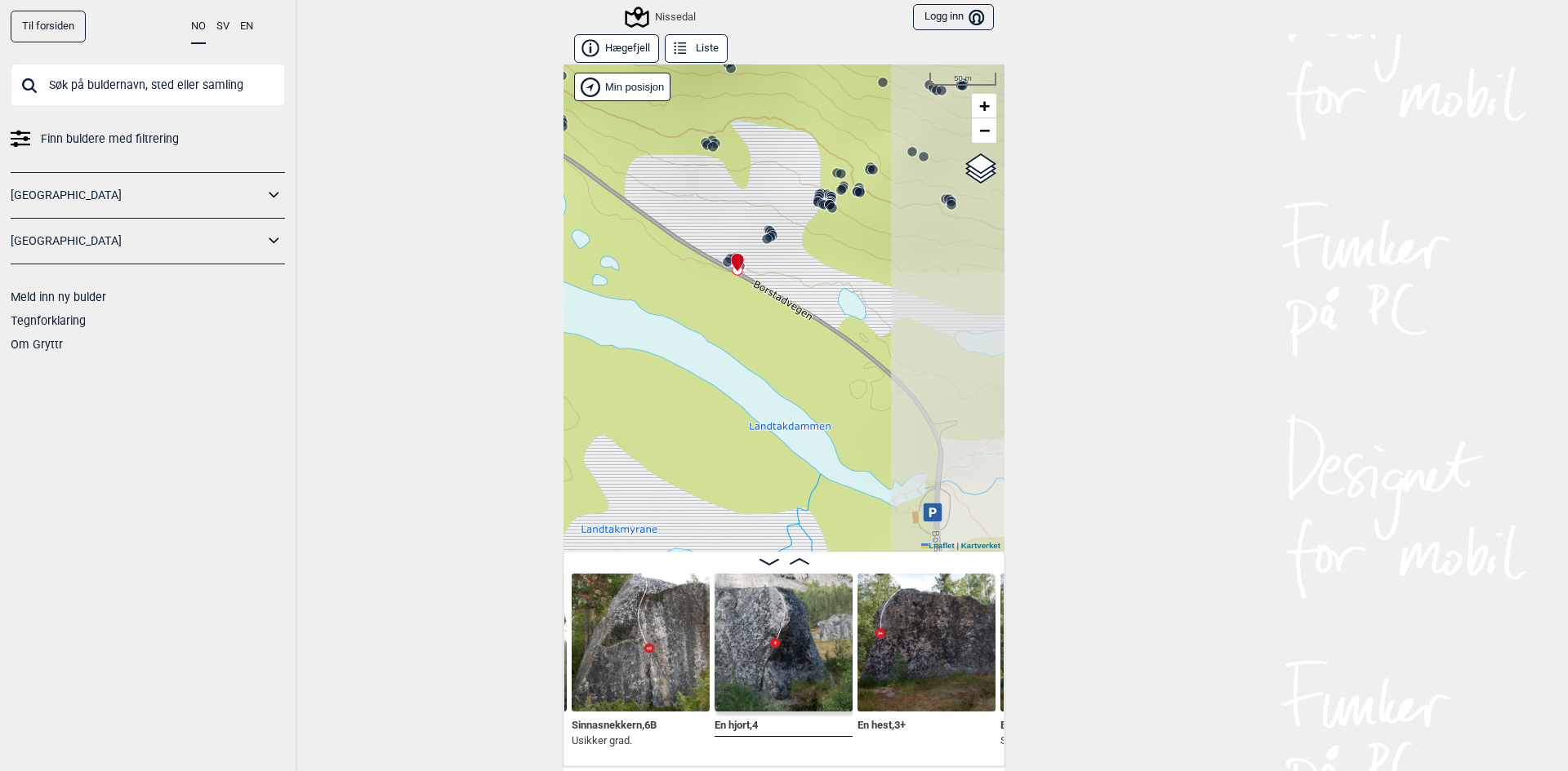
drag, startPoint x: 937, startPoint y: 401, endPoint x: 757, endPoint y: 310, distance: 201.7
click at [757, 310] on div "Nissedal" at bounding box center [784, 308] width 441 height 487
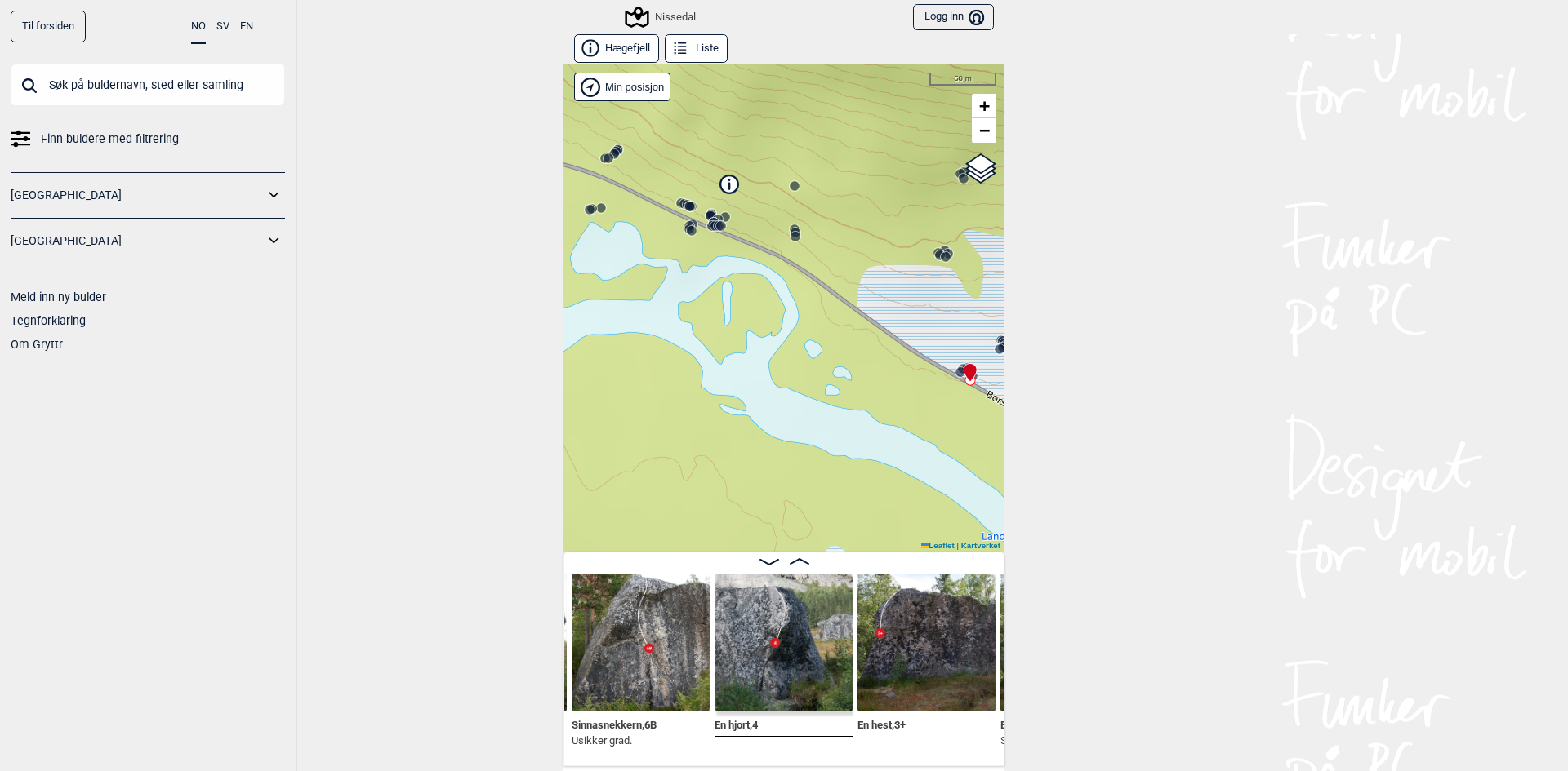
drag, startPoint x: 698, startPoint y: 300, endPoint x: 1003, endPoint y: 443, distance: 336.9
click at [1006, 444] on div "Til forsiden NO SV EN Finn buldere med filtrering [GEOGRAPHIC_DATA] [GEOGRAPHIC…" at bounding box center [784, 386] width 1568 height 771
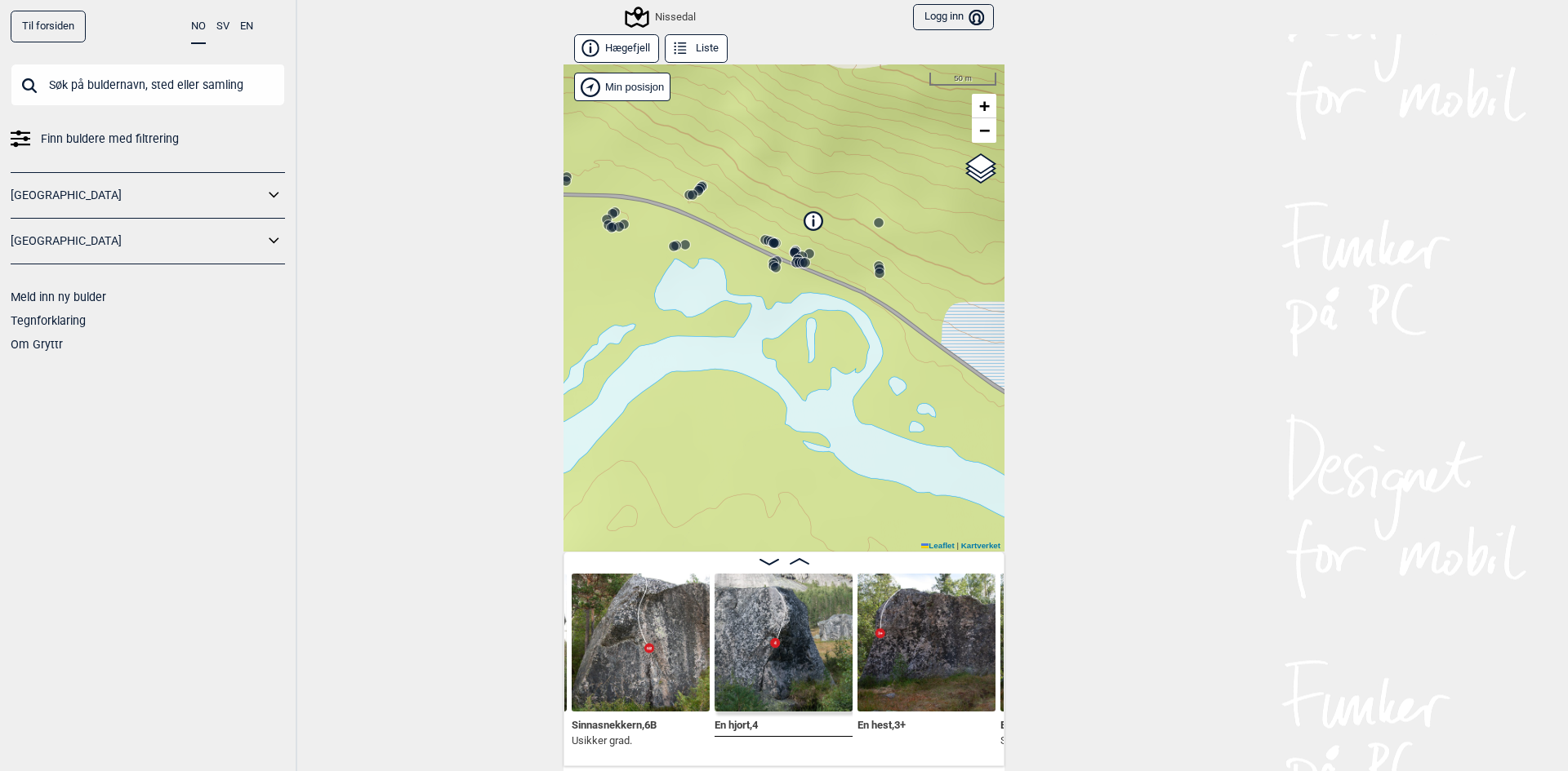
click at [675, 248] on circle at bounding box center [675, 245] width 11 height 11
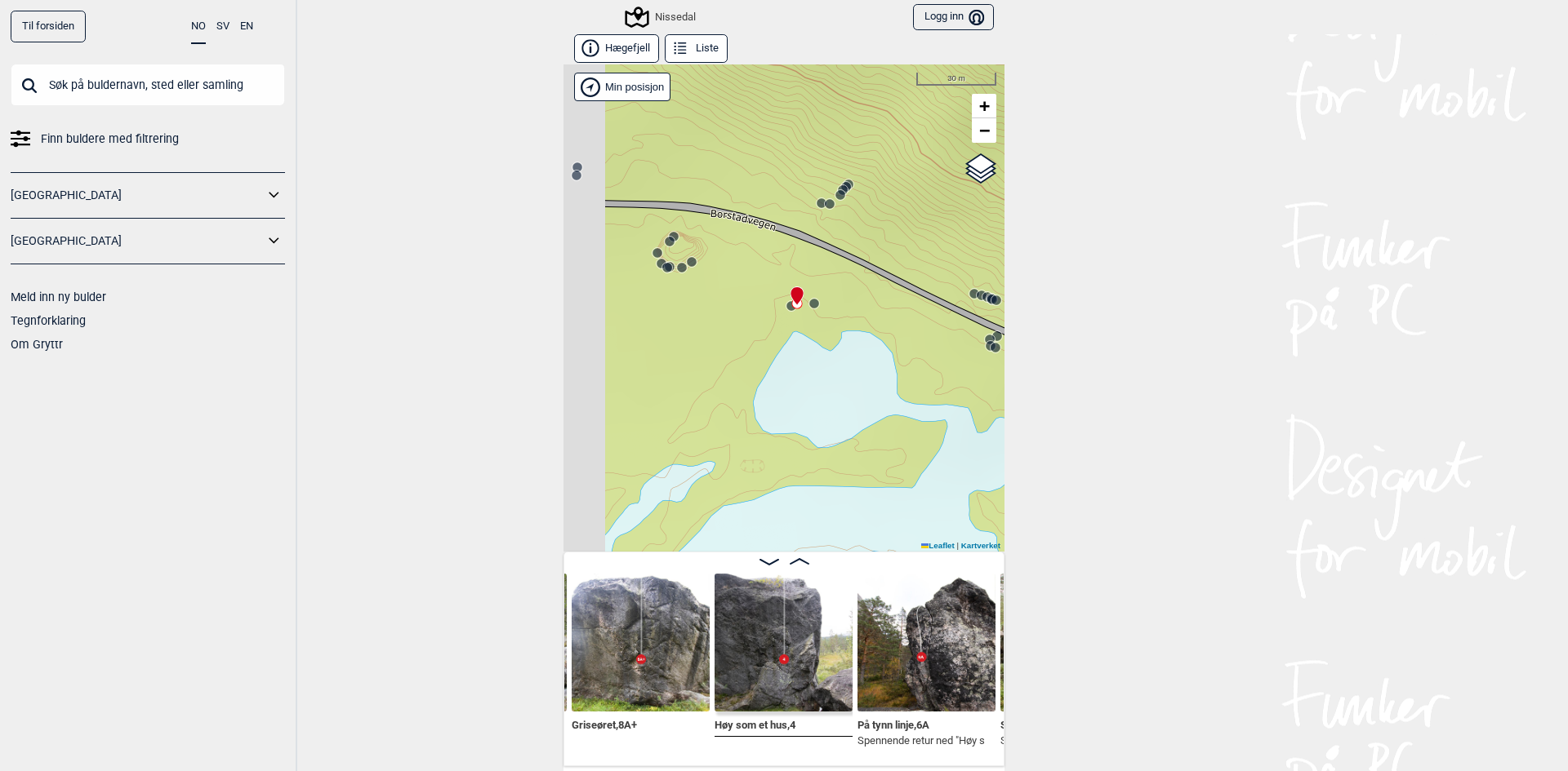
drag, startPoint x: 656, startPoint y: 251, endPoint x: 761, endPoint y: 311, distance: 120.9
click at [761, 311] on div "Nissedal" at bounding box center [784, 308] width 441 height 487
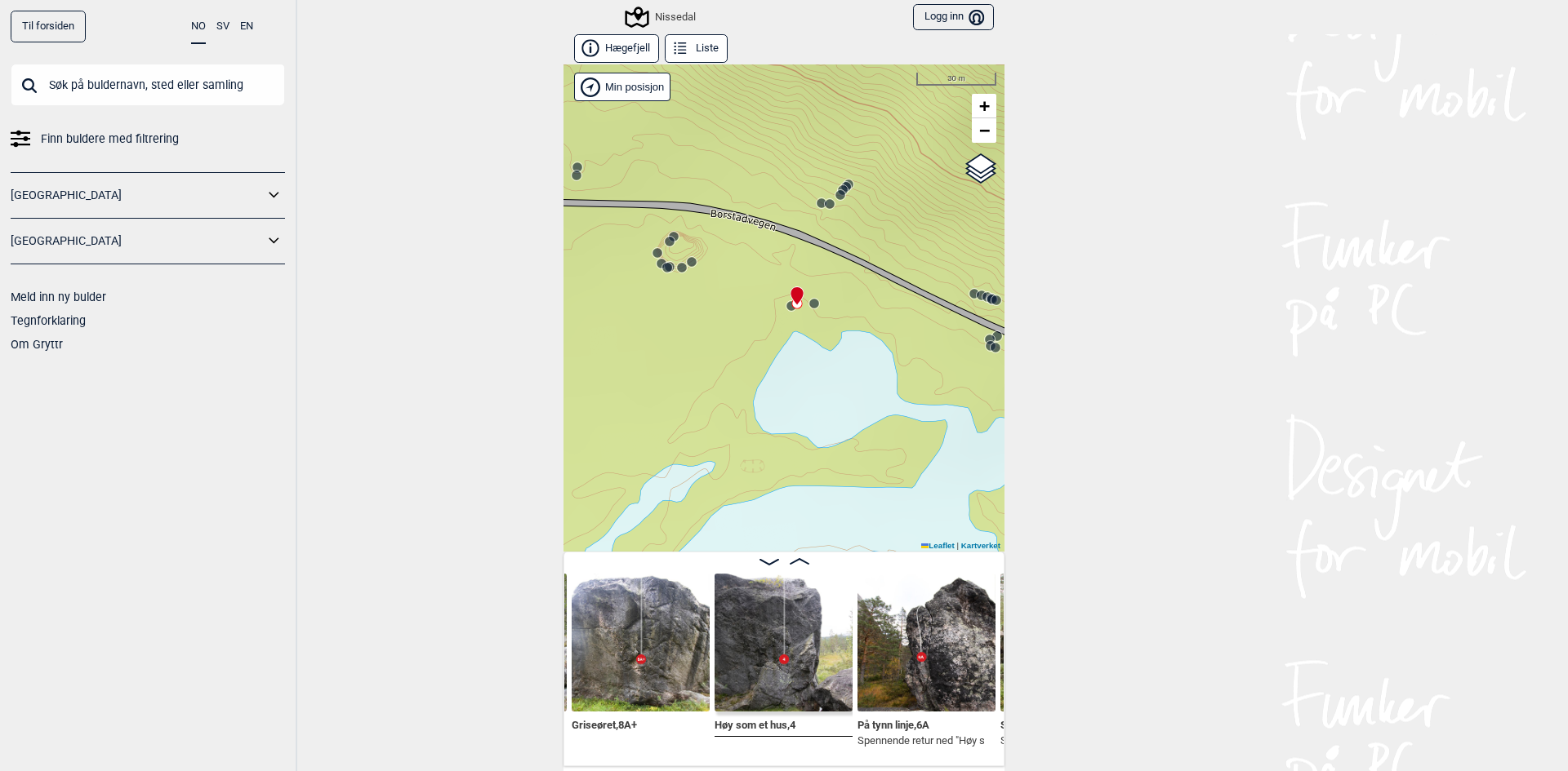
click at [688, 264] on circle at bounding box center [691, 261] width 10 height 10
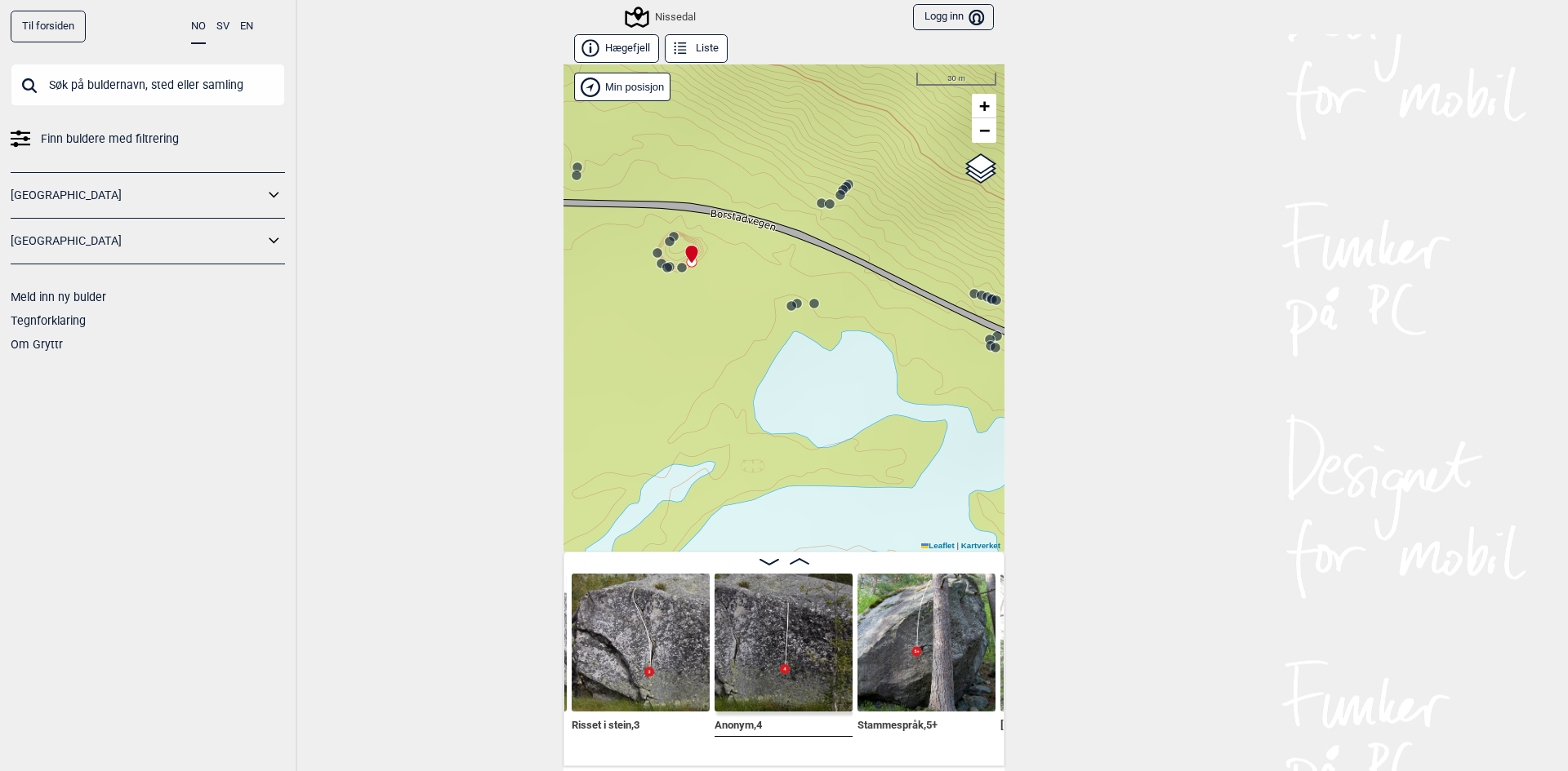
click at [685, 266] on icon at bounding box center [691, 261] width 13 height 13
click at [677, 270] on circle at bounding box center [682, 268] width 10 height 10
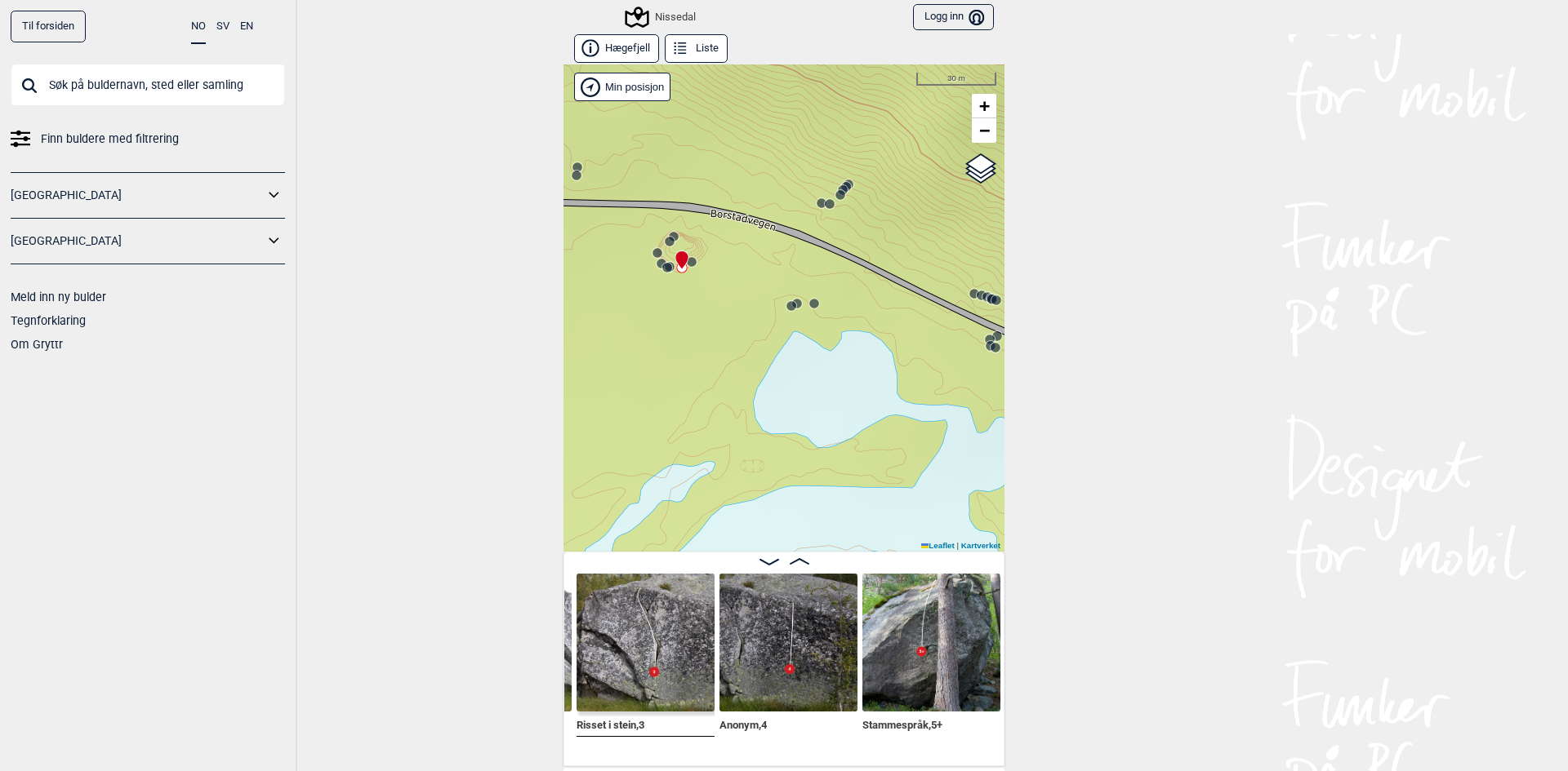
scroll to position [0, 12655]
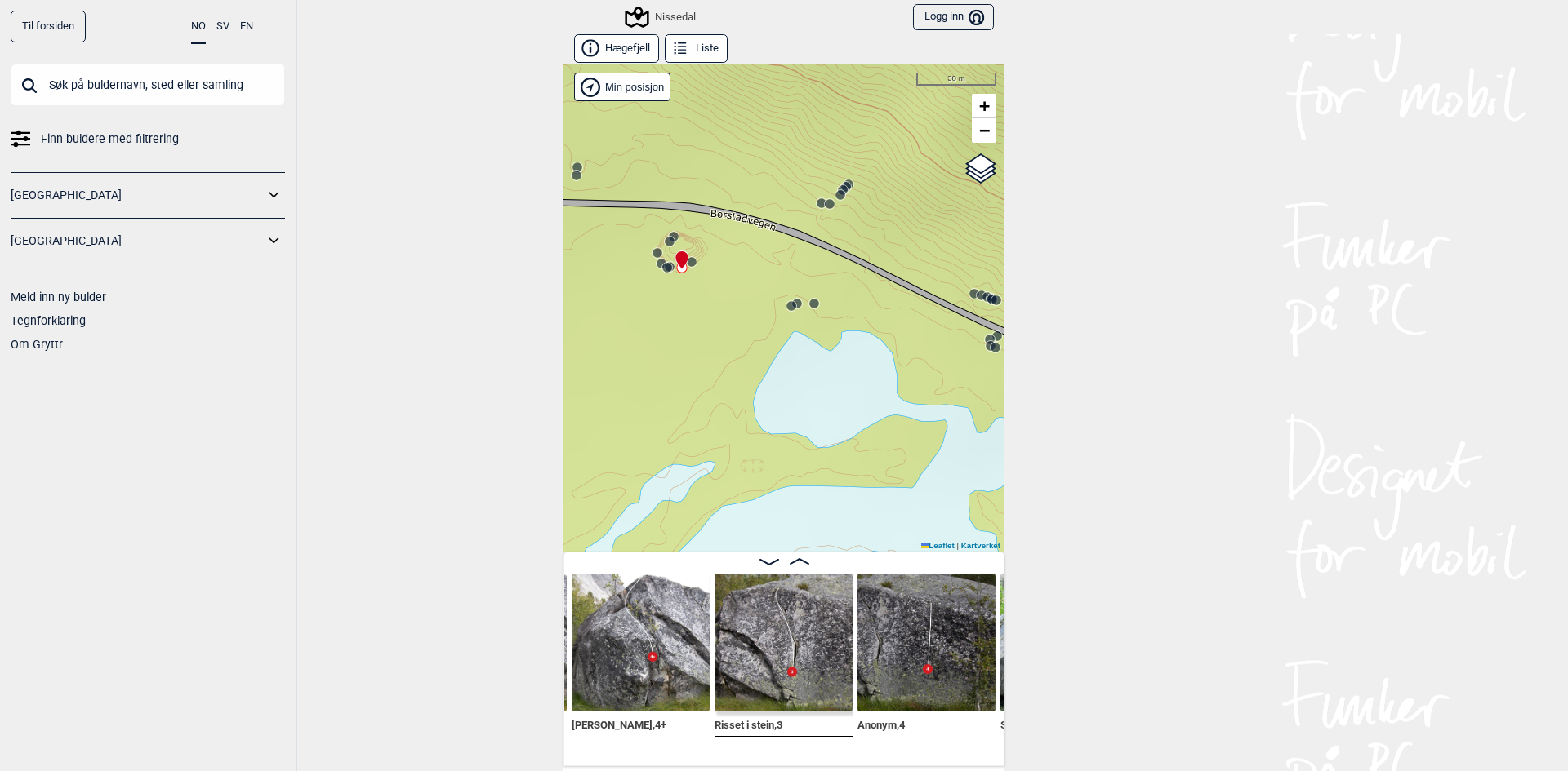
click at [668, 233] on circle at bounding box center [673, 237] width 10 height 10
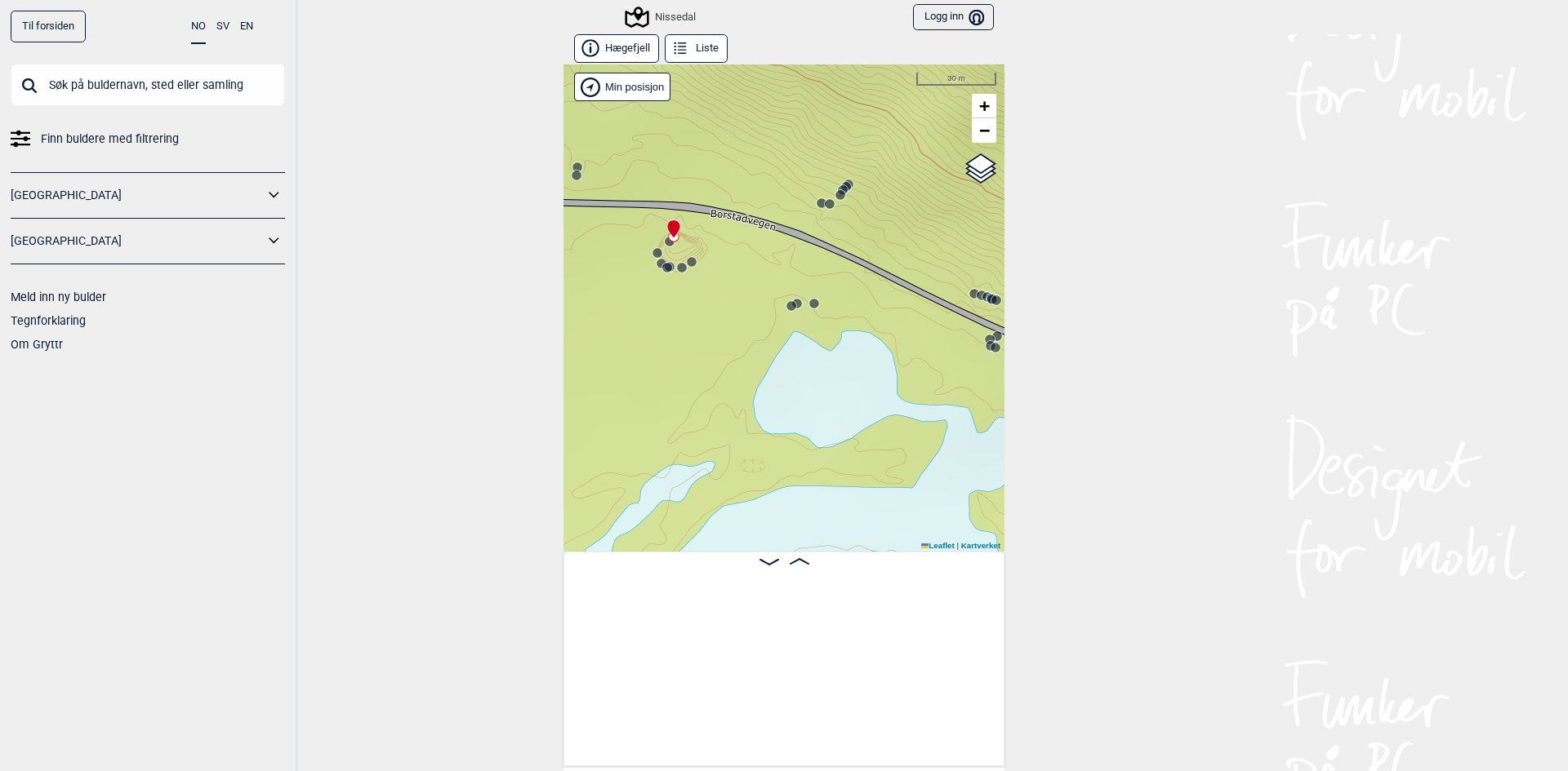
scroll to position [0, 11802]
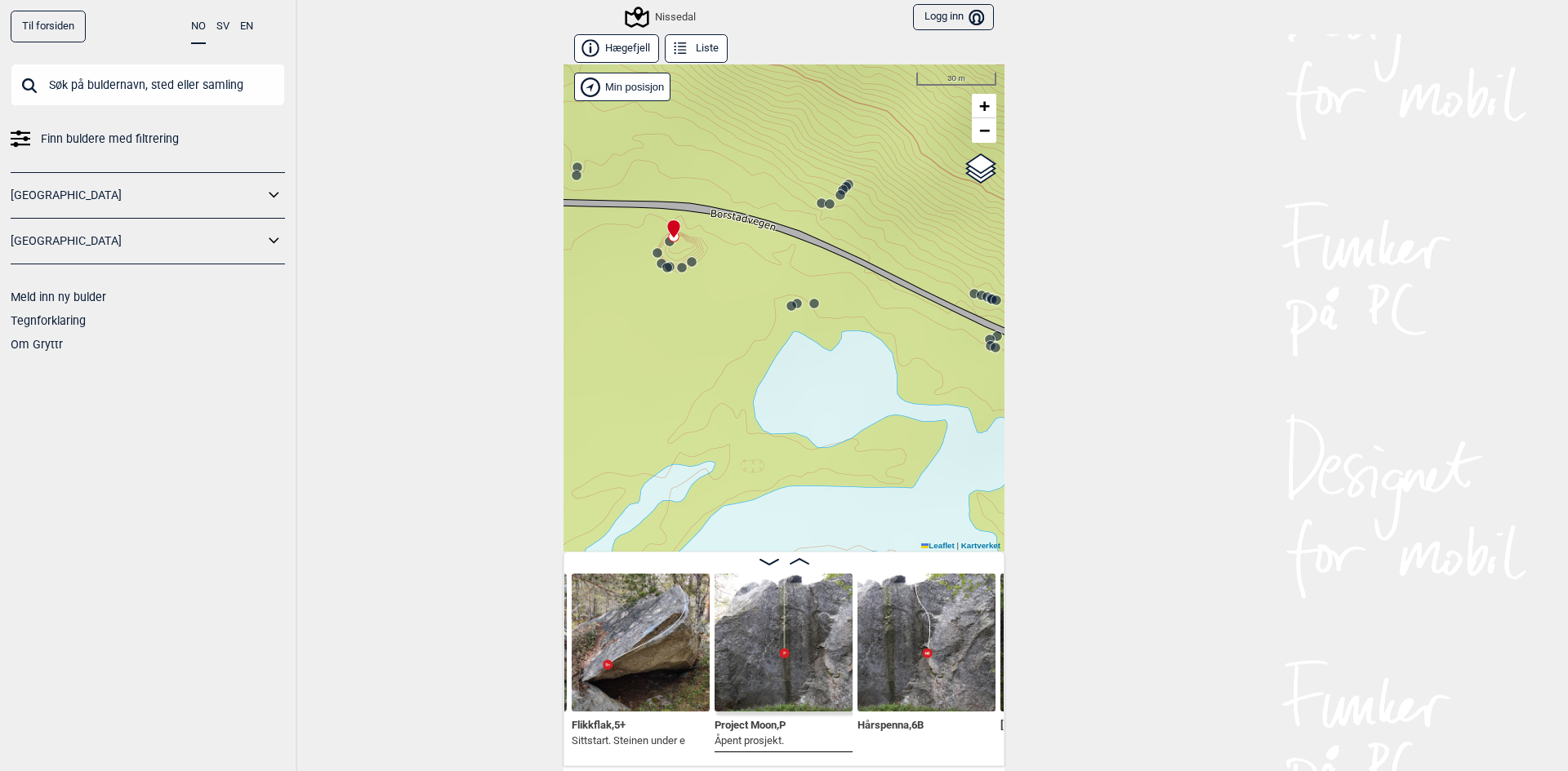
click at [668, 241] on circle at bounding box center [673, 237] width 10 height 10
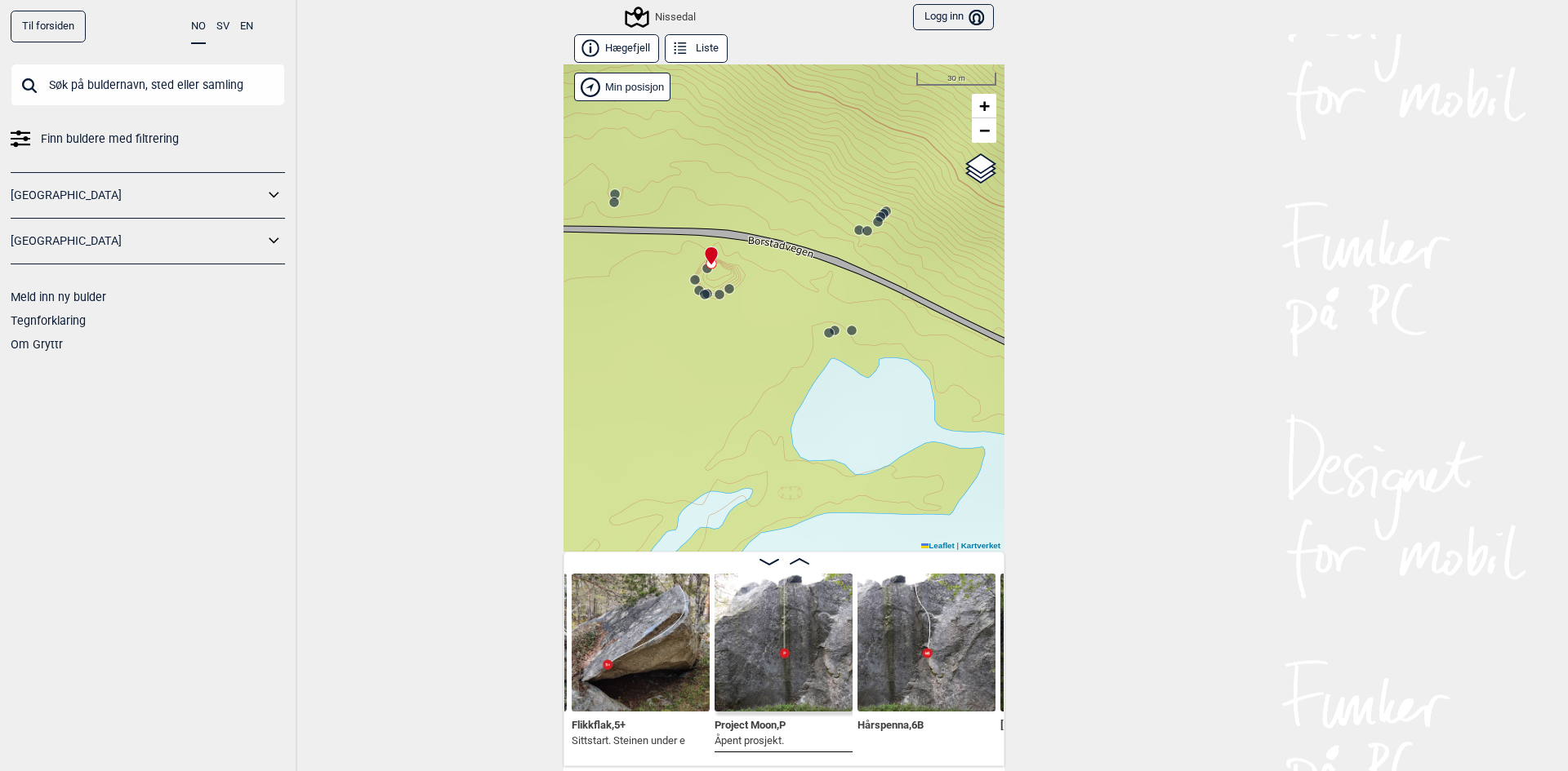
drag, startPoint x: 667, startPoint y: 241, endPoint x: 684, endPoint y: 307, distance: 68.2
click at [684, 307] on div "Nissedal" at bounding box center [784, 308] width 441 height 487
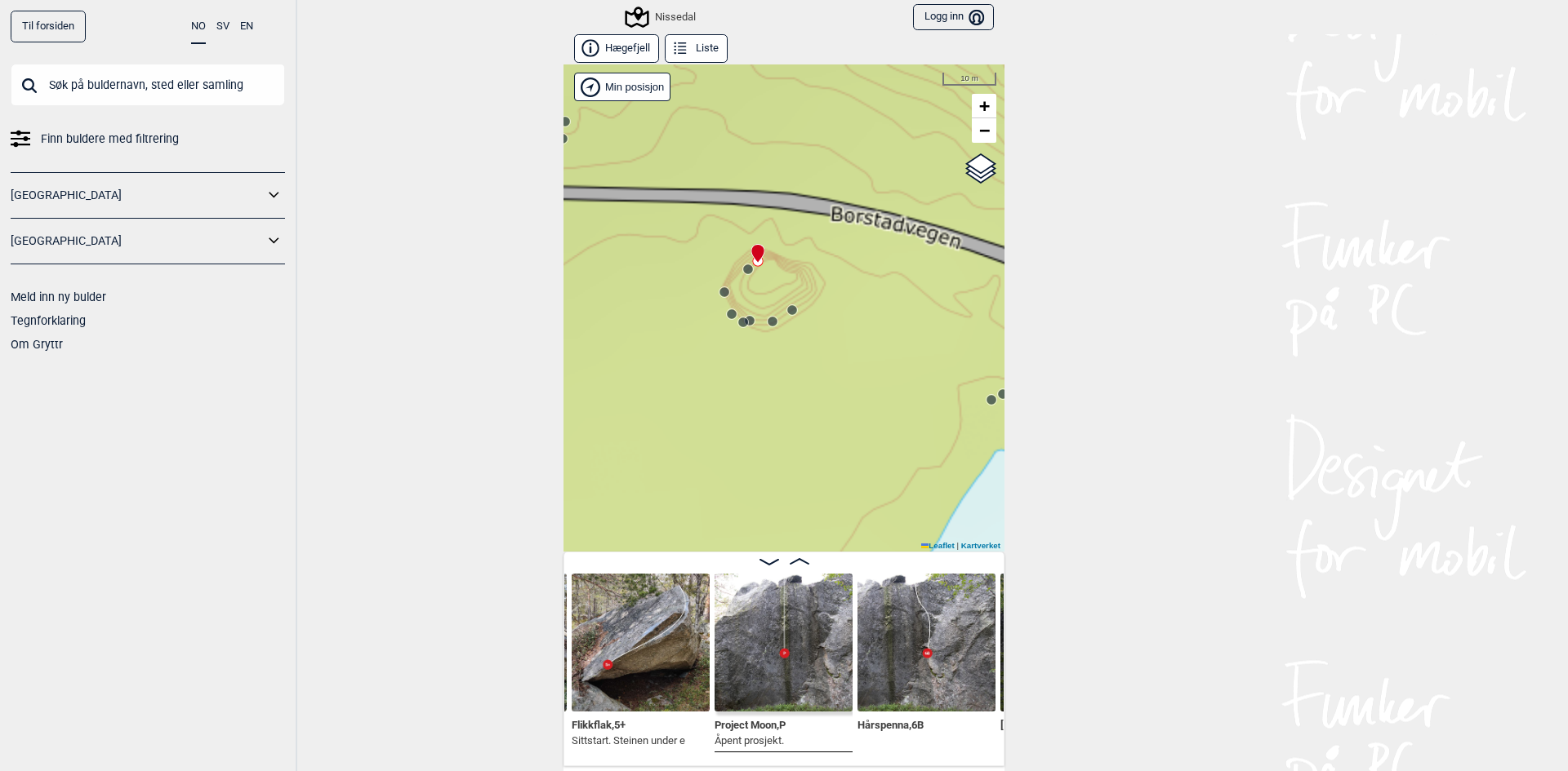
click at [745, 283] on div "Nissedal" at bounding box center [784, 308] width 441 height 487
click at [741, 276] on div "Nissedal" at bounding box center [784, 308] width 441 height 487
click at [743, 270] on circle at bounding box center [747, 269] width 10 height 10
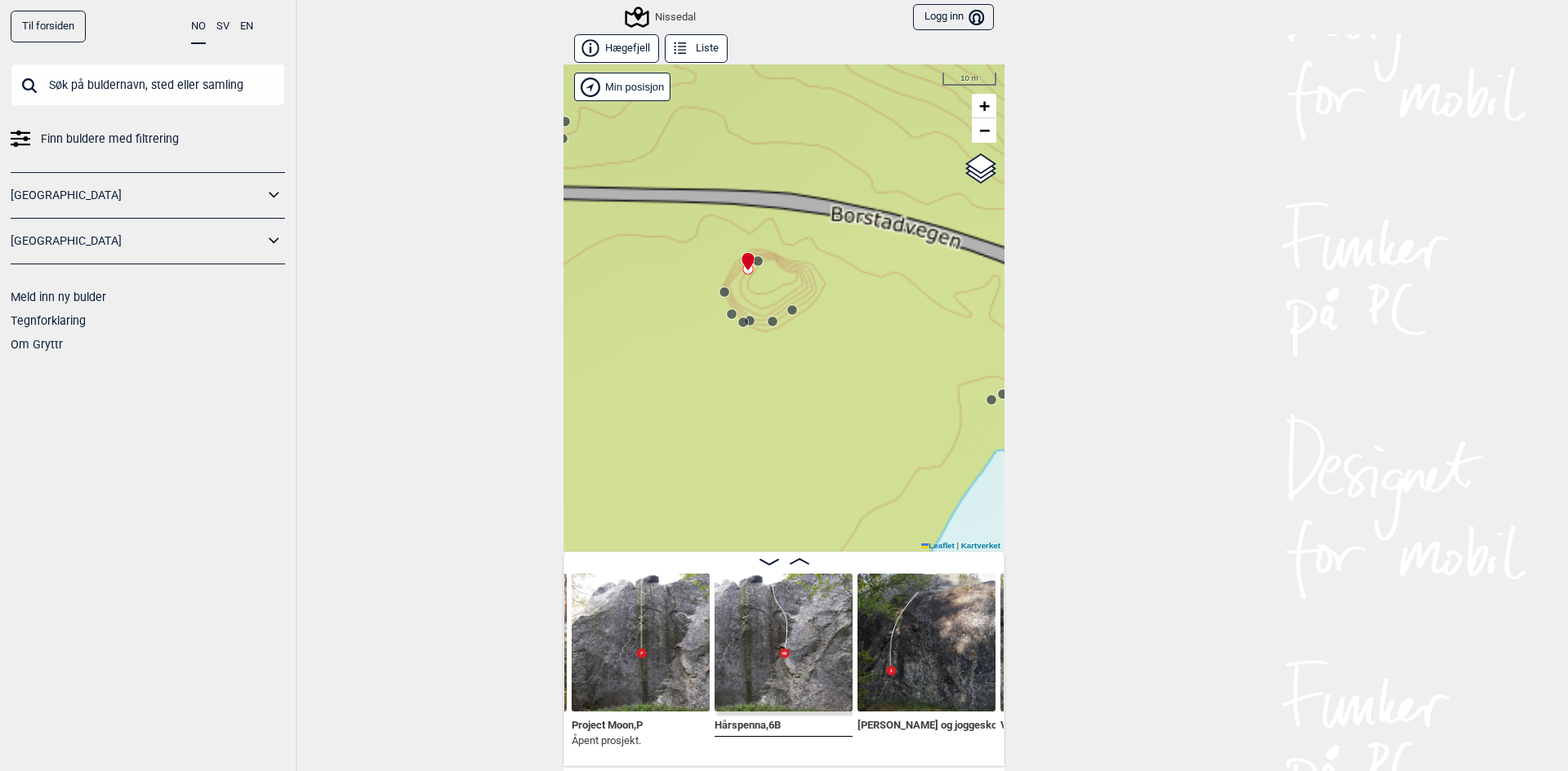
click at [720, 293] on circle at bounding box center [724, 292] width 10 height 10
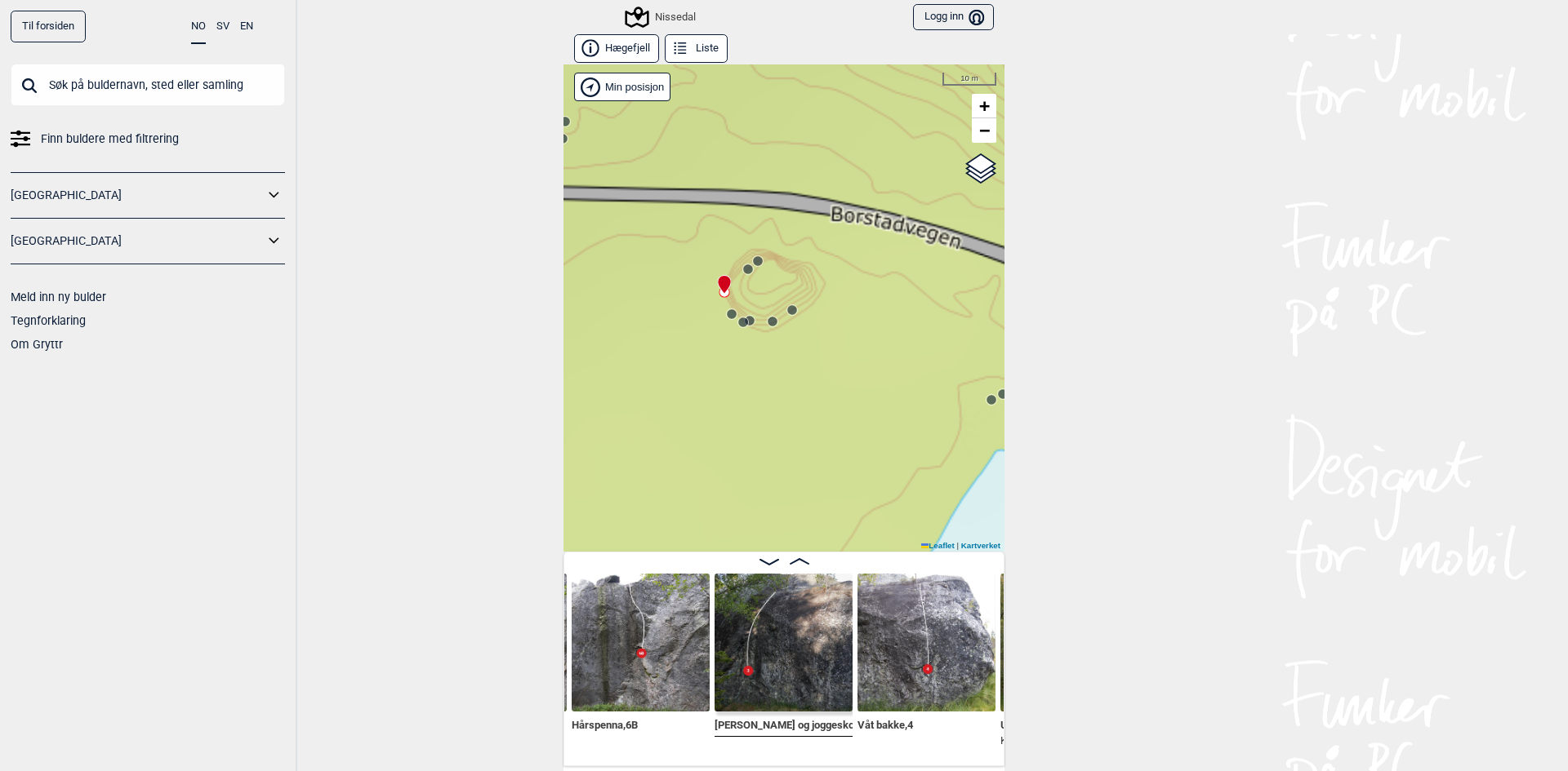
click at [725, 308] on icon at bounding box center [731, 314] width 13 height 13
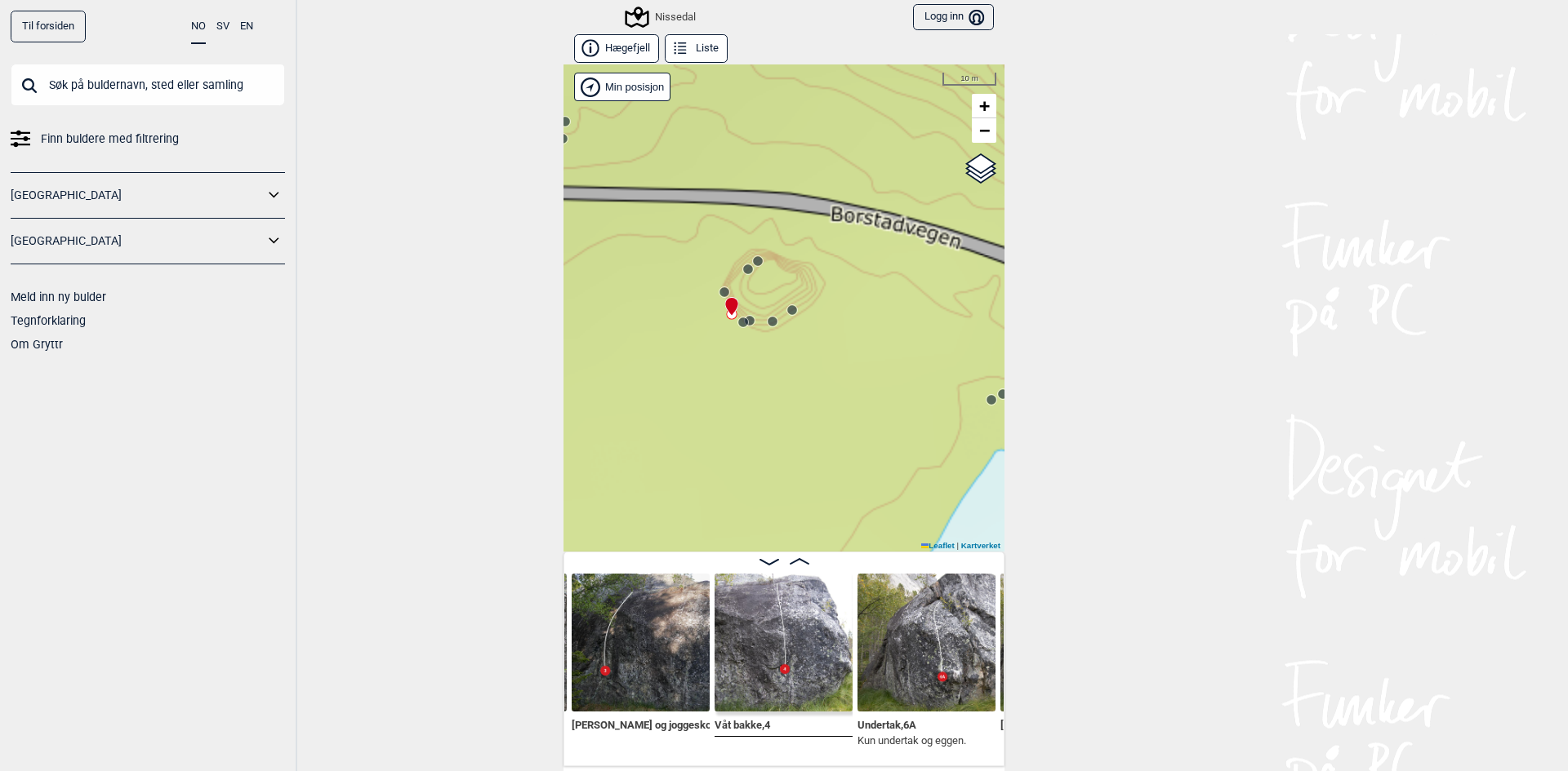
click at [737, 323] on icon at bounding box center [743, 322] width 13 height 13
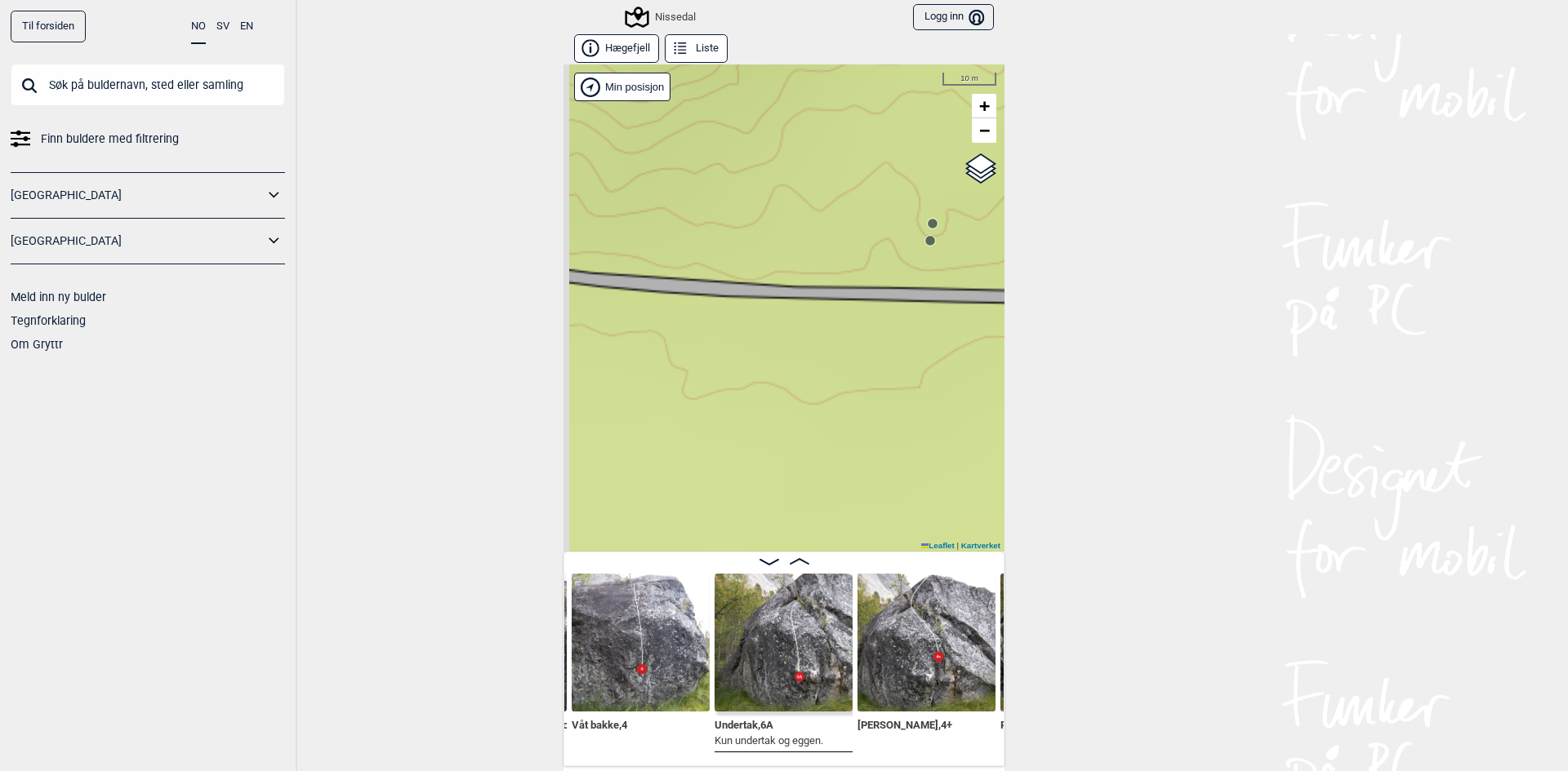
drag, startPoint x: 622, startPoint y: 275, endPoint x: 1012, endPoint y: 386, distance: 405.5
click at [1012, 386] on div "Til forsiden NO SV EN Finn buldere med filtrering [GEOGRAPHIC_DATA] [GEOGRAPHIC…" at bounding box center [784, 386] width 1568 height 771
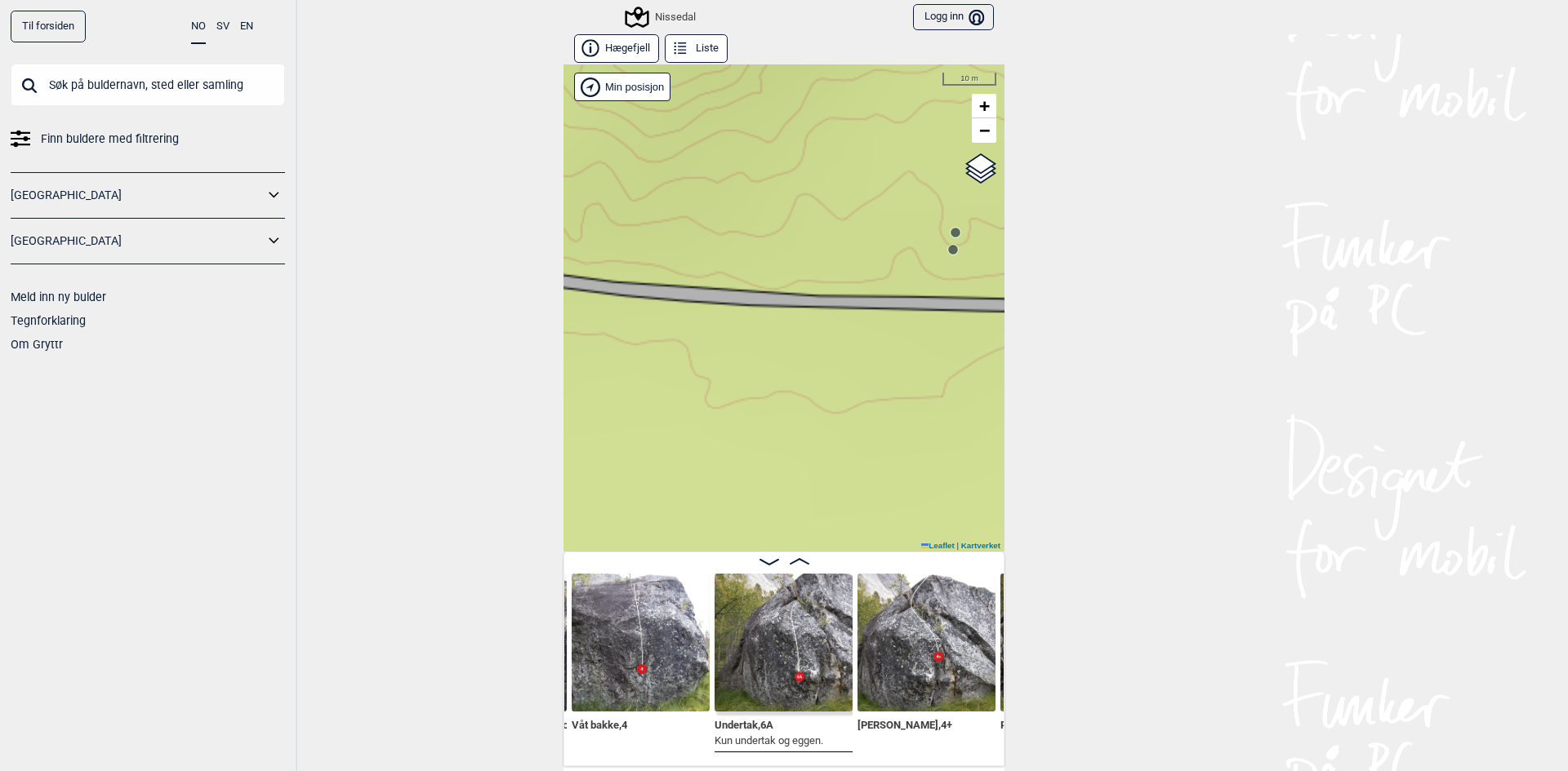
drag, startPoint x: 1010, startPoint y: 386, endPoint x: 995, endPoint y: 382, distance: 15.5
click at [1009, 385] on div "Til forsiden NO SV EN Finn buldere med filtrering [GEOGRAPHIC_DATA] [GEOGRAPHIC…" at bounding box center [784, 386] width 1568 height 771
click at [947, 255] on icon at bounding box center [953, 250] width 13 height 13
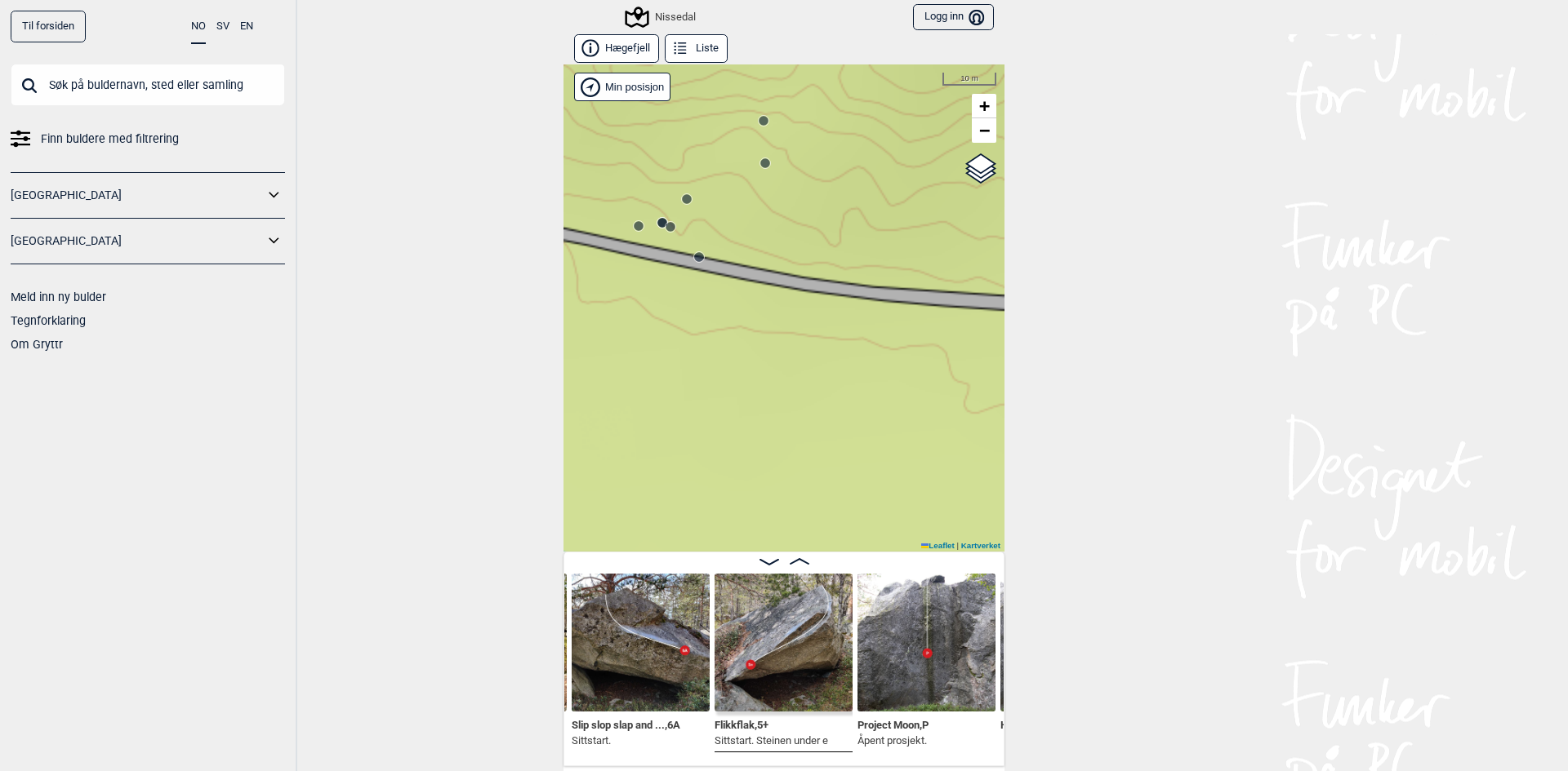
drag, startPoint x: 737, startPoint y: 310, endPoint x: 1000, endPoint y: 315, distance: 263.0
click at [1000, 315] on div "Til forsiden NO SV EN Finn buldere med filtrering [GEOGRAPHIC_DATA] [GEOGRAPHIC…" at bounding box center [784, 386] width 1568 height 771
click at [701, 264] on div "Nissedal" at bounding box center [784, 308] width 441 height 487
click at [697, 261] on circle at bounding box center [698, 257] width 11 height 11
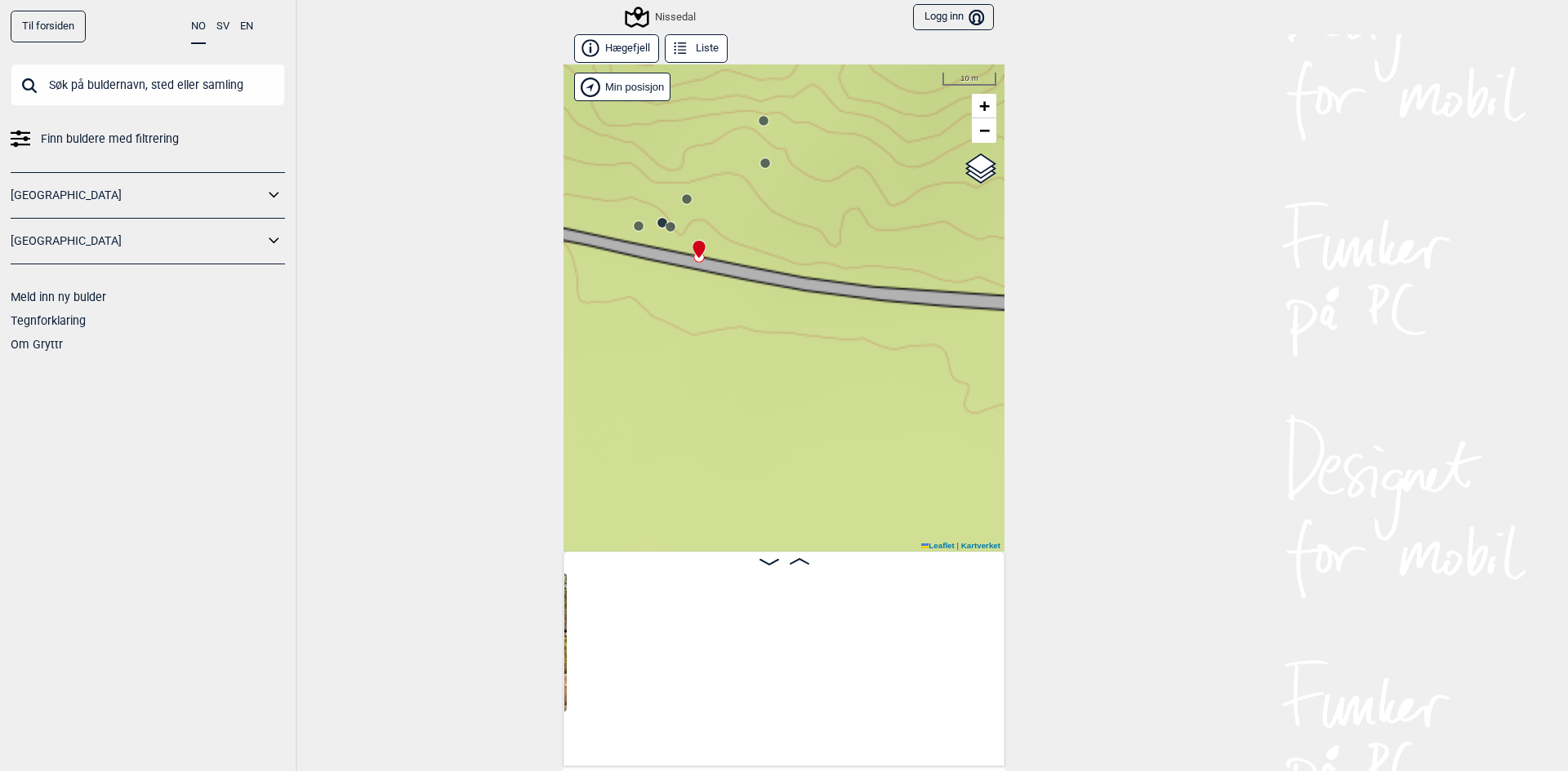
scroll to position [0, 11088]
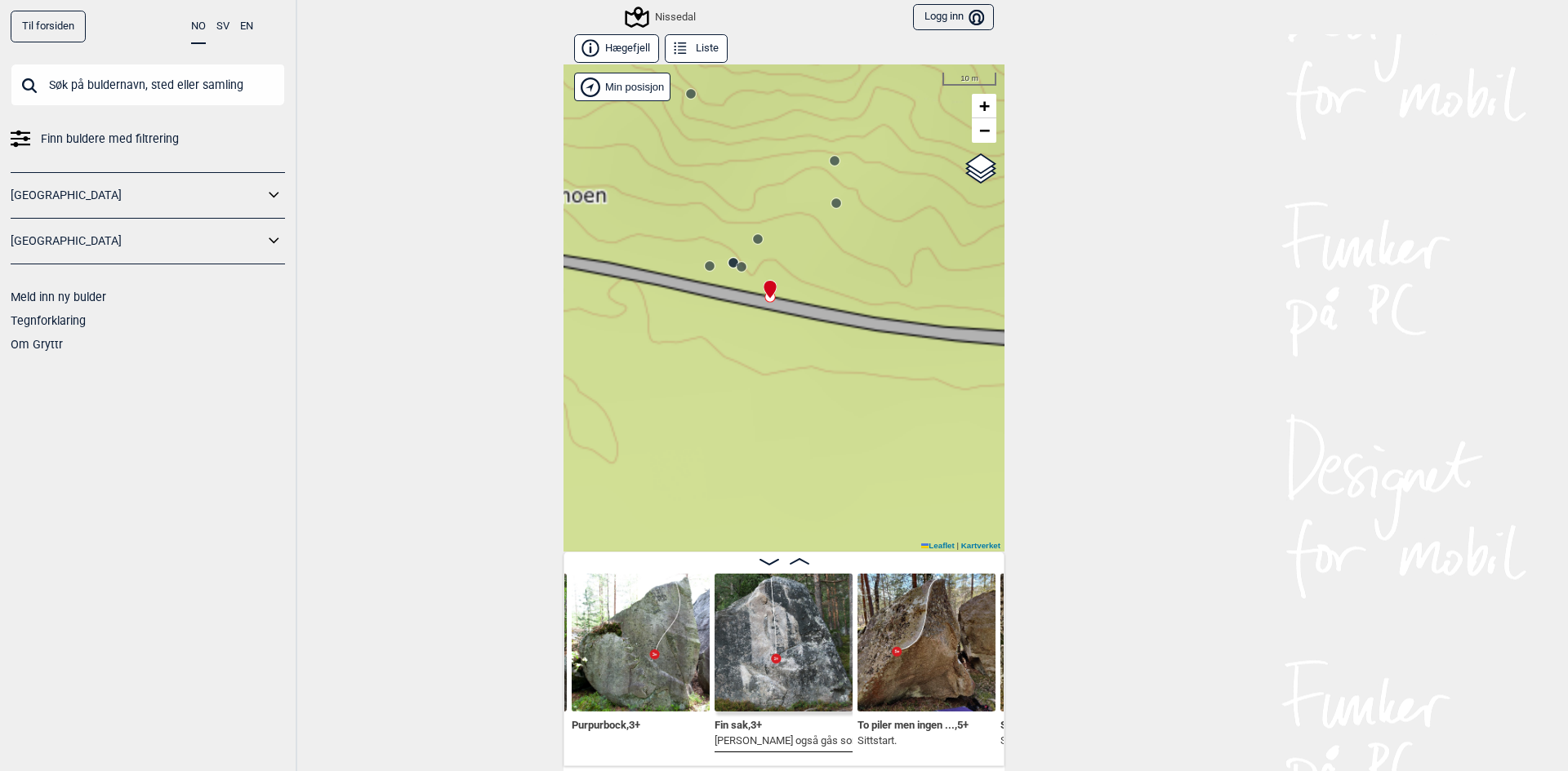
drag, startPoint x: 652, startPoint y: 300, endPoint x: 726, endPoint y: 341, distance: 84.6
click at [726, 341] on div "Nissedal" at bounding box center [784, 308] width 441 height 487
click at [739, 265] on circle at bounding box center [744, 268] width 10 height 10
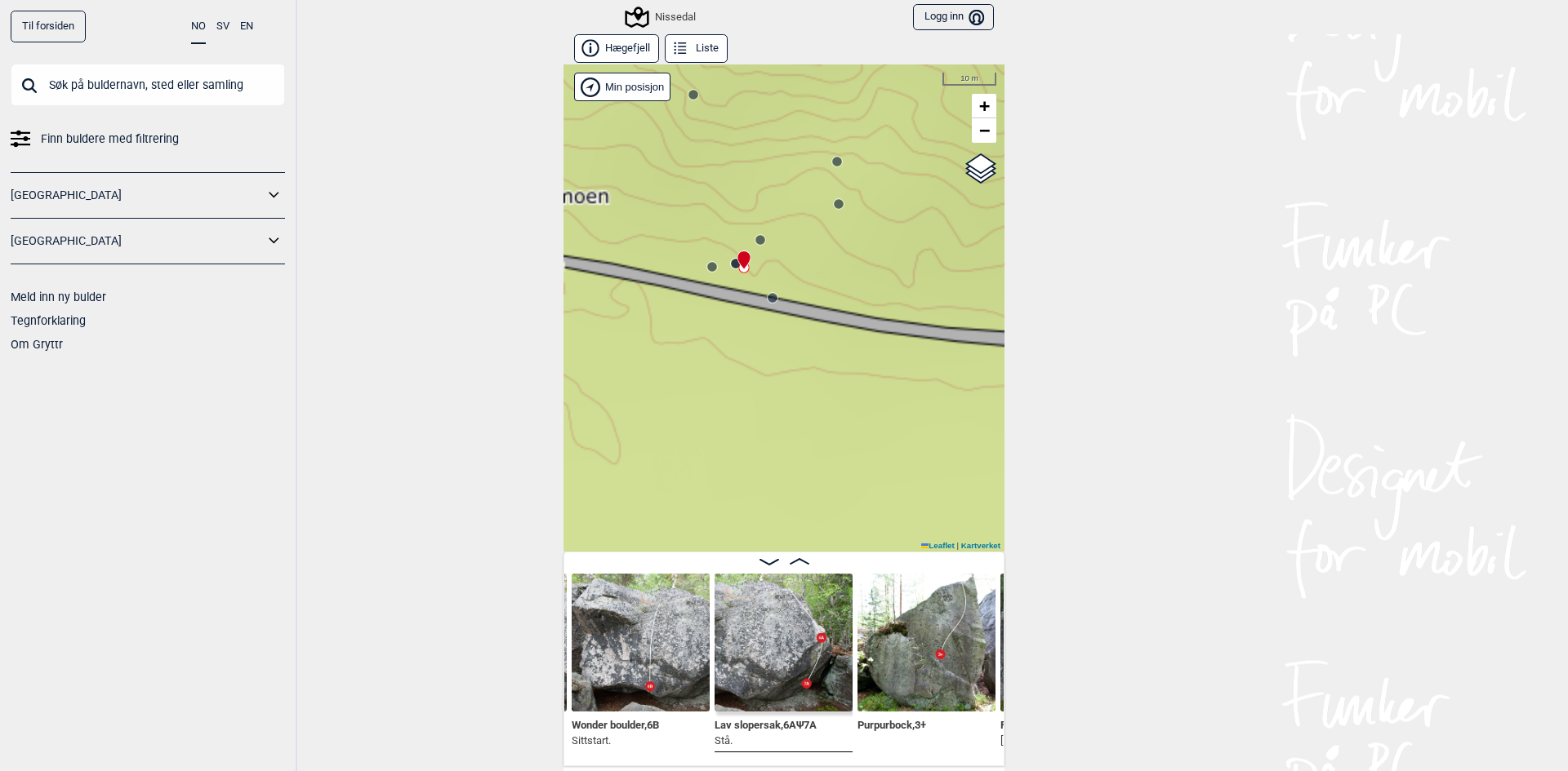
click at [729, 261] on icon at bounding box center [736, 263] width 13 height 13
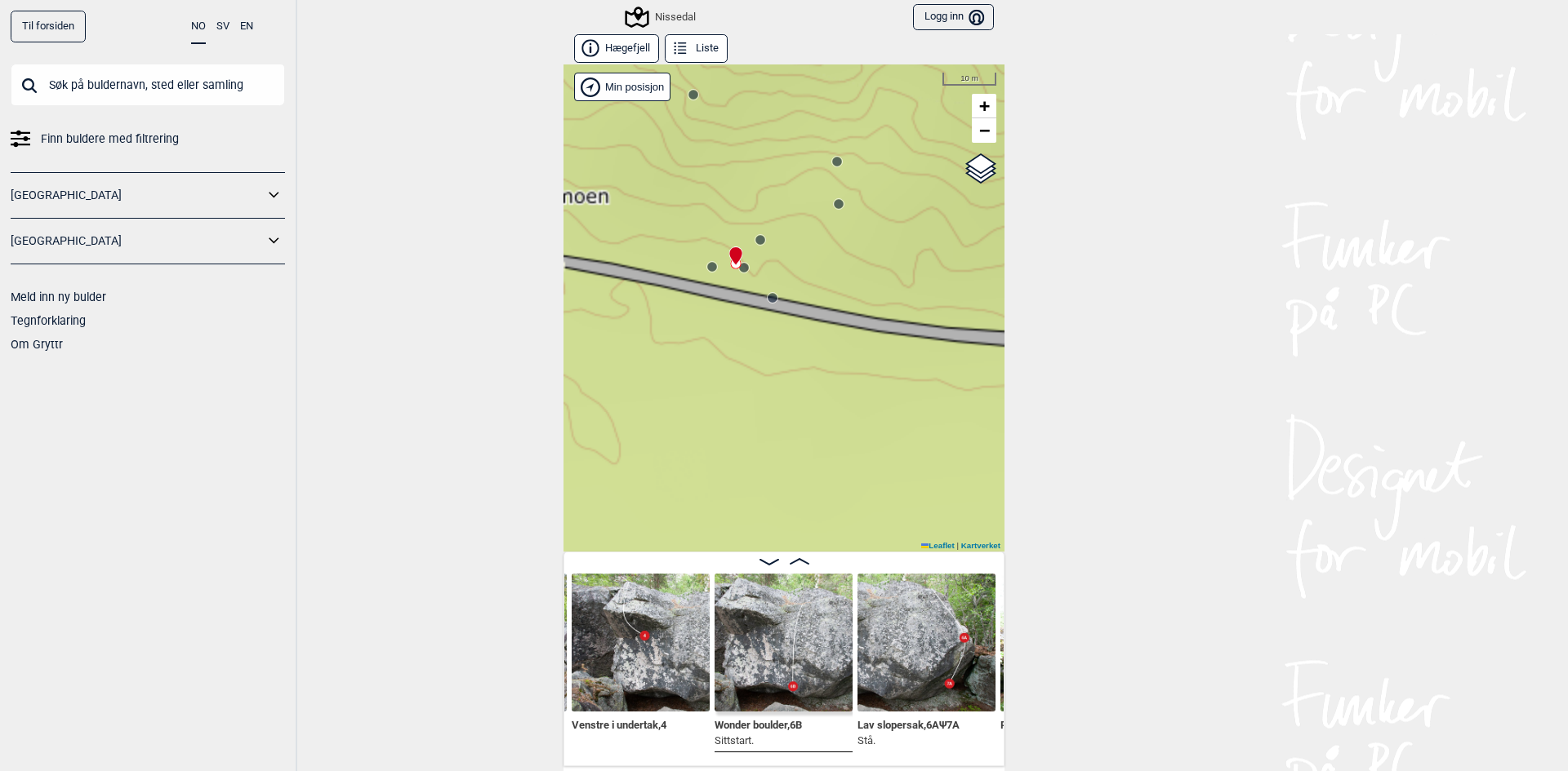
click at [706, 272] on icon at bounding box center [712, 267] width 13 height 13
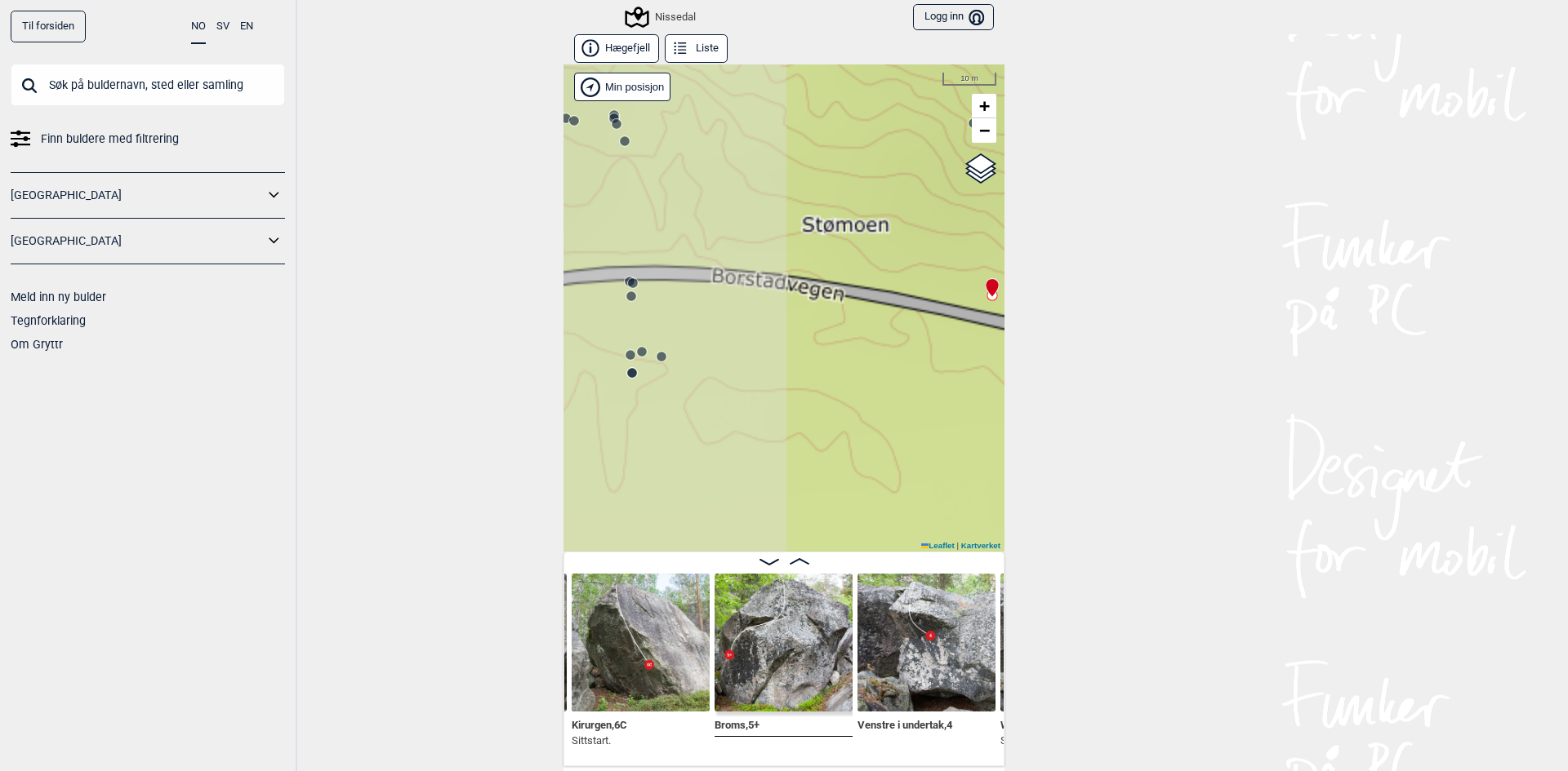
drag, startPoint x: 661, startPoint y: 300, endPoint x: 883, endPoint y: 325, distance: 223.4
click at [883, 325] on div "Nissedal" at bounding box center [784, 308] width 441 height 487
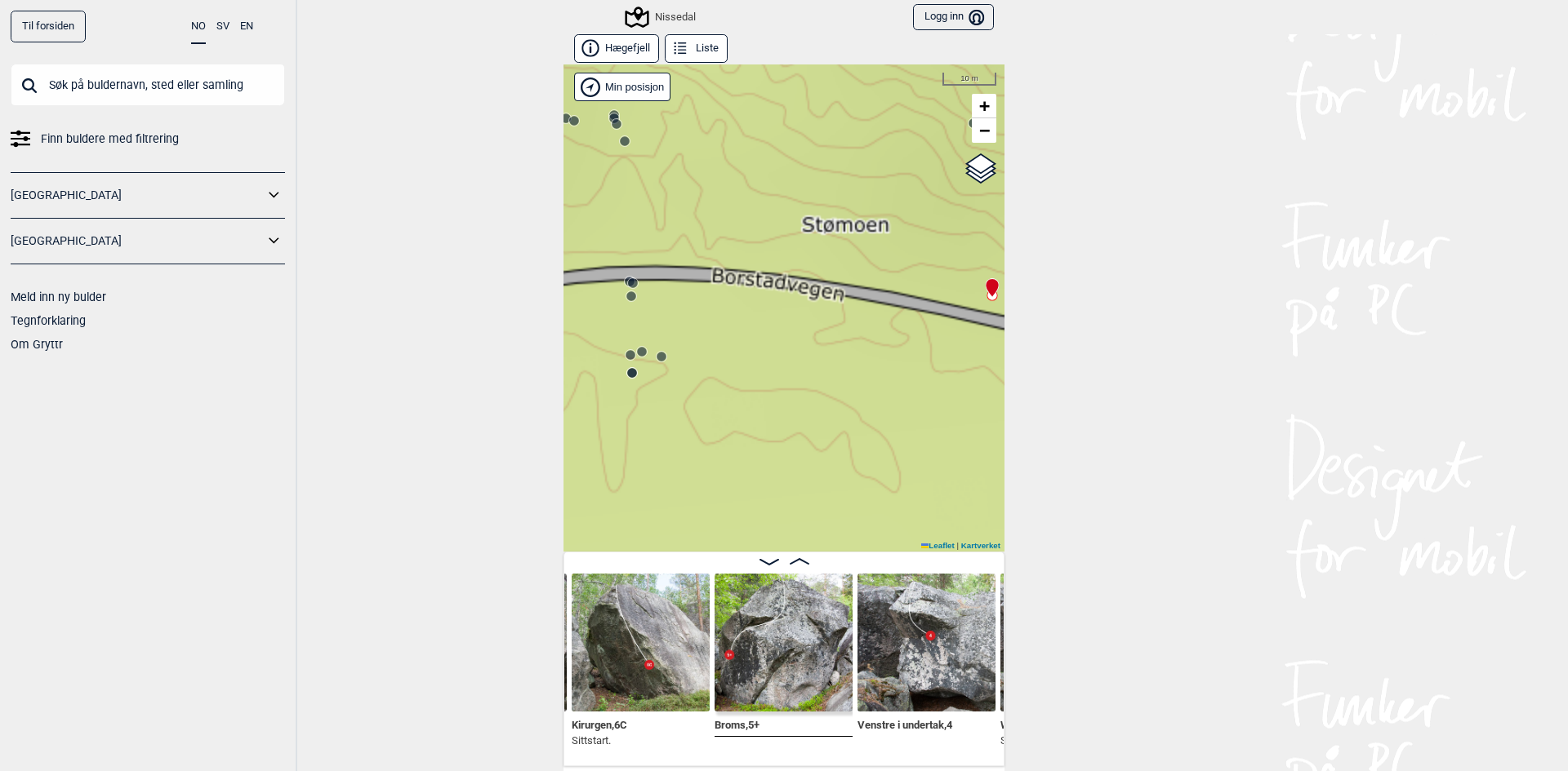
click at [663, 359] on div "Nissedal" at bounding box center [784, 308] width 441 height 487
click at [661, 361] on icon at bounding box center [661, 356] width 13 height 13
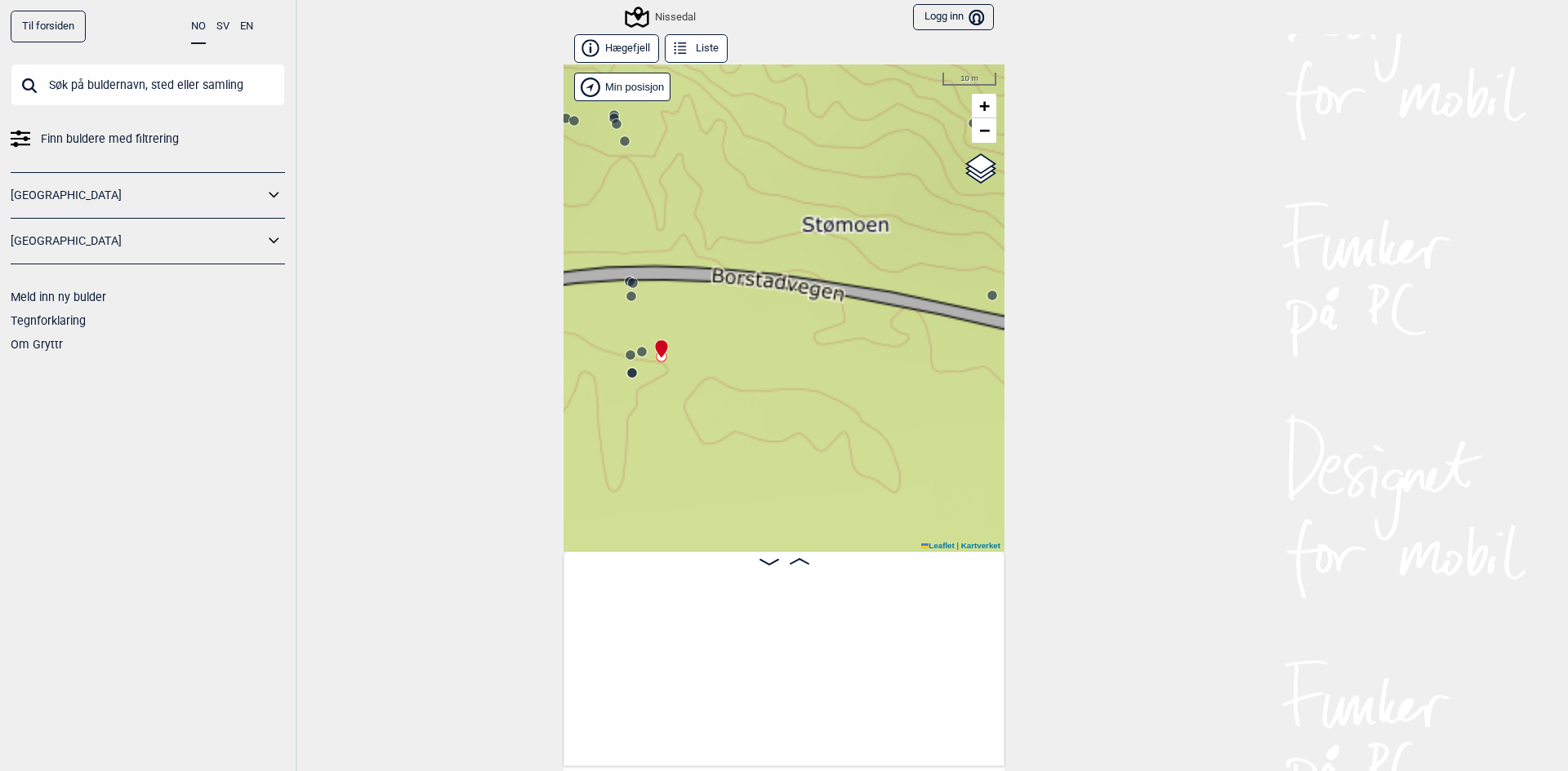
scroll to position [0, 8579]
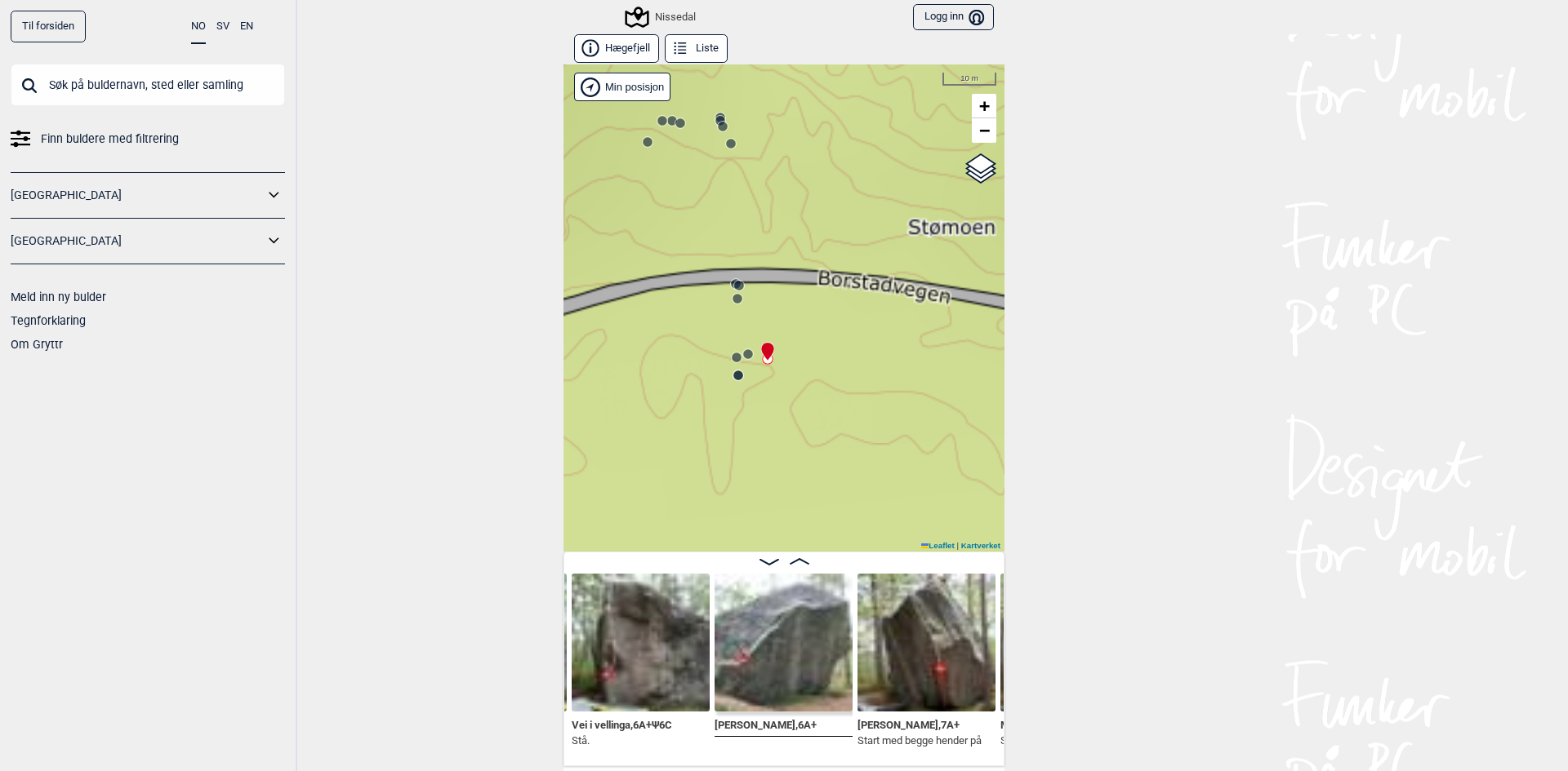
drag, startPoint x: 764, startPoint y: 388, endPoint x: 776, endPoint y: 388, distance: 12.0
click at [776, 388] on div "Nissedal" at bounding box center [784, 308] width 441 height 487
click at [745, 728] on span "[PERSON_NAME] , 6A+" at bounding box center [765, 724] width 102 height 16
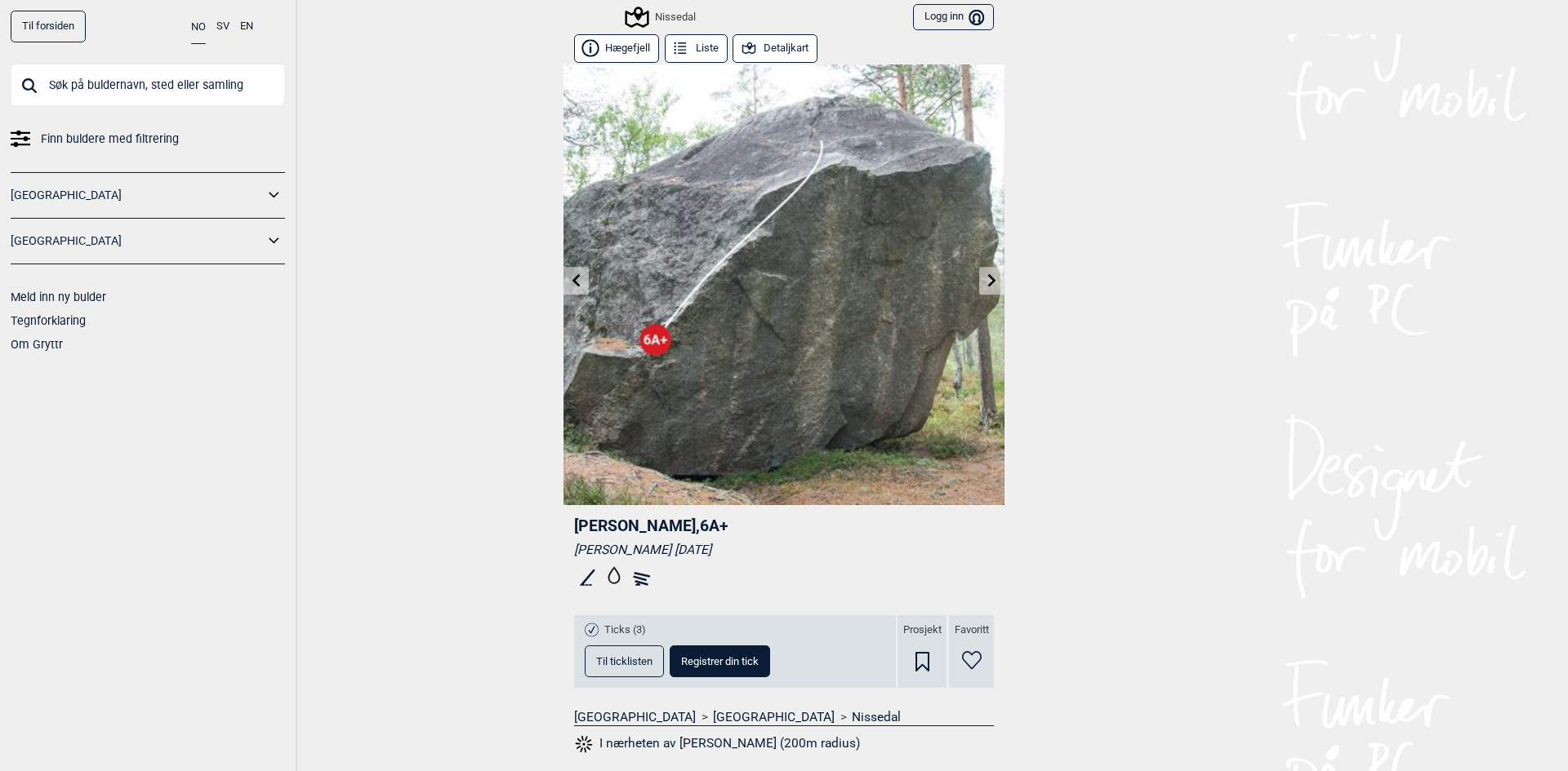
click at [1276, 261] on div "Til forsiden NO SV EN Finn buldere med filtrering [GEOGRAPHIC_DATA] [GEOGRAPHIC…" at bounding box center [784, 386] width 1568 height 771
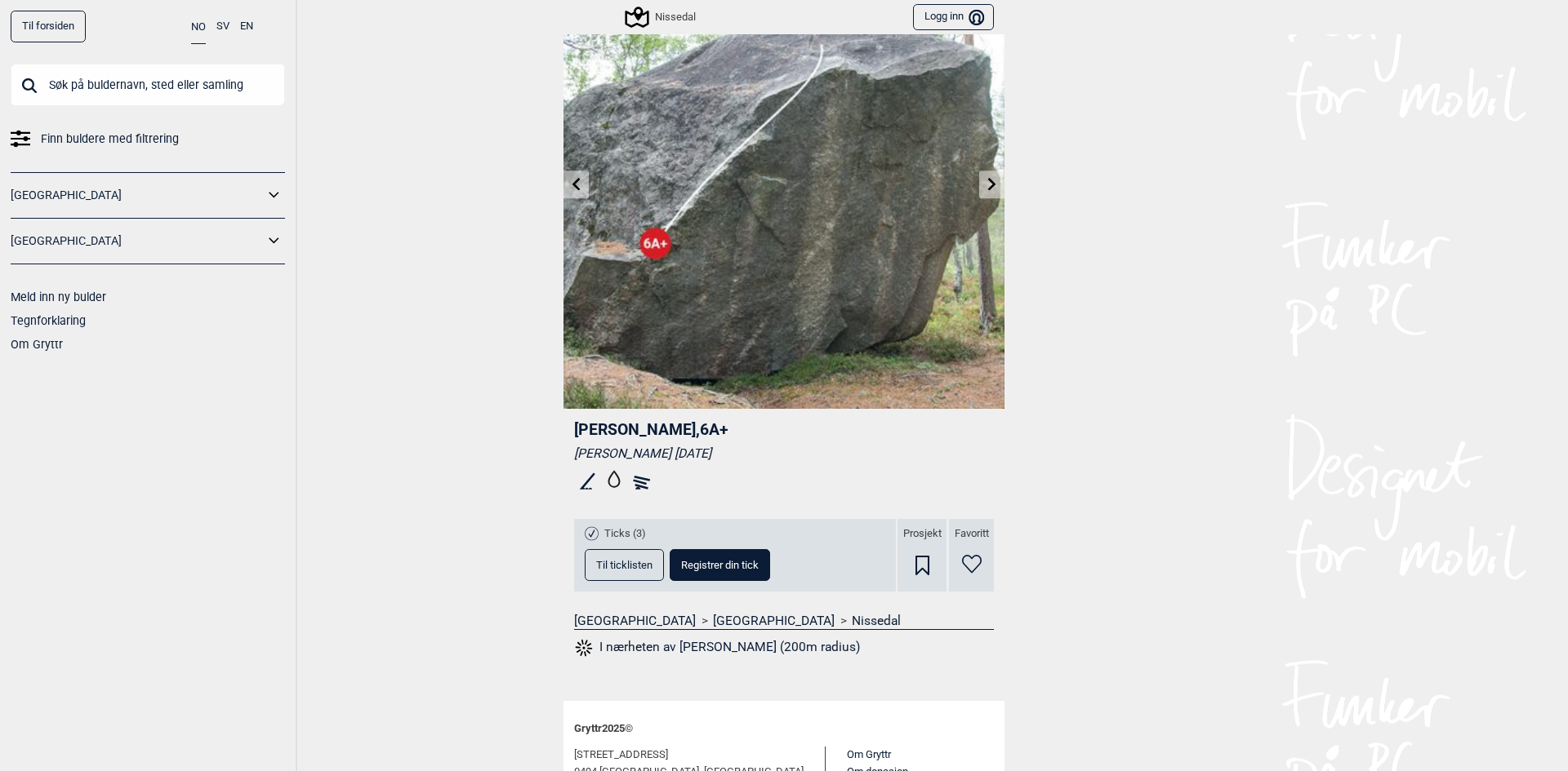
scroll to position [212, 0]
